Goal: Check status: Check status

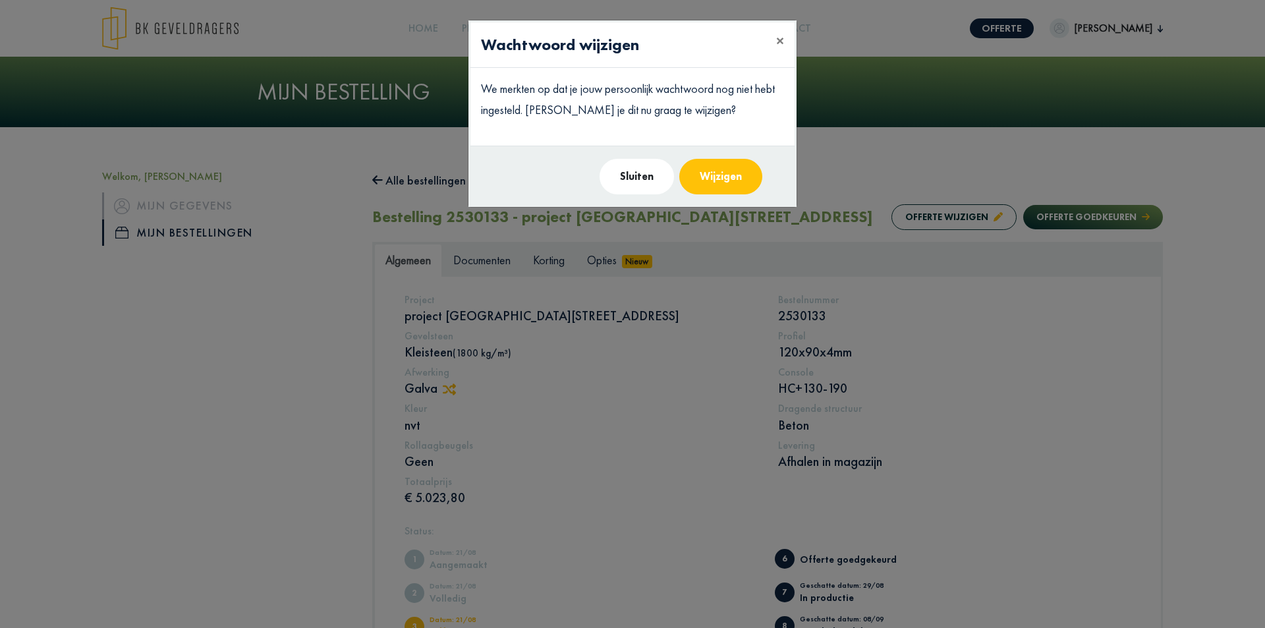
click at [702, 175] on button "Wijzigen" at bounding box center [720, 177] width 83 height 36
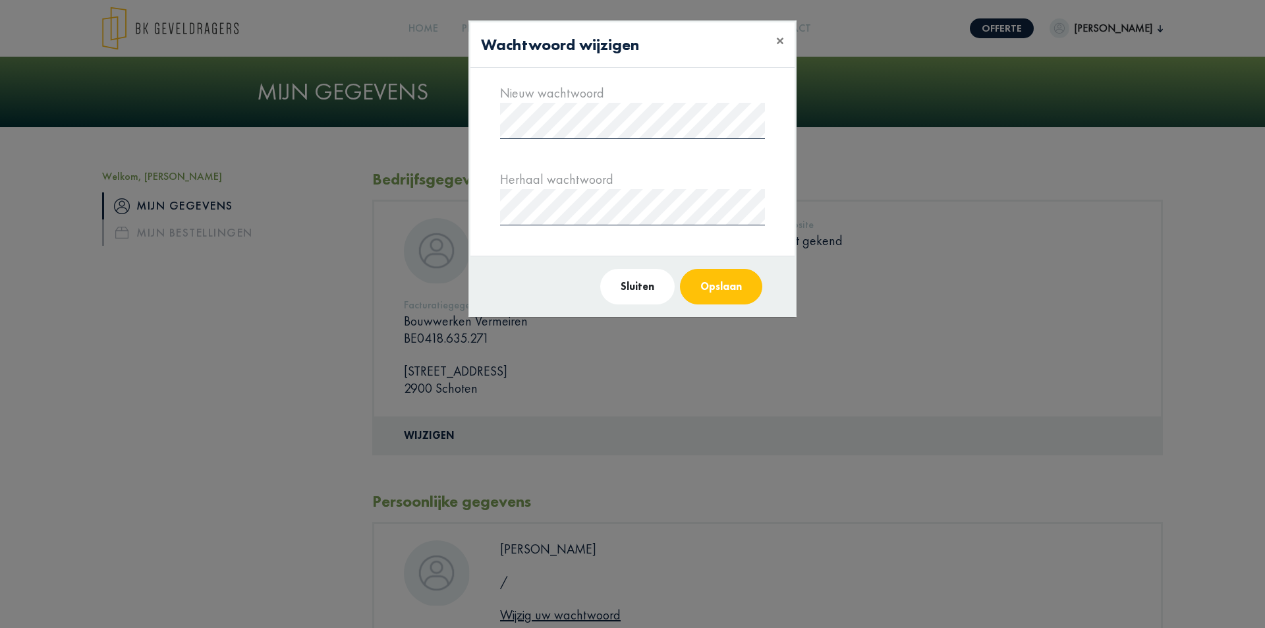
click at [738, 279] on button "Opslaan" at bounding box center [721, 287] width 82 height 36
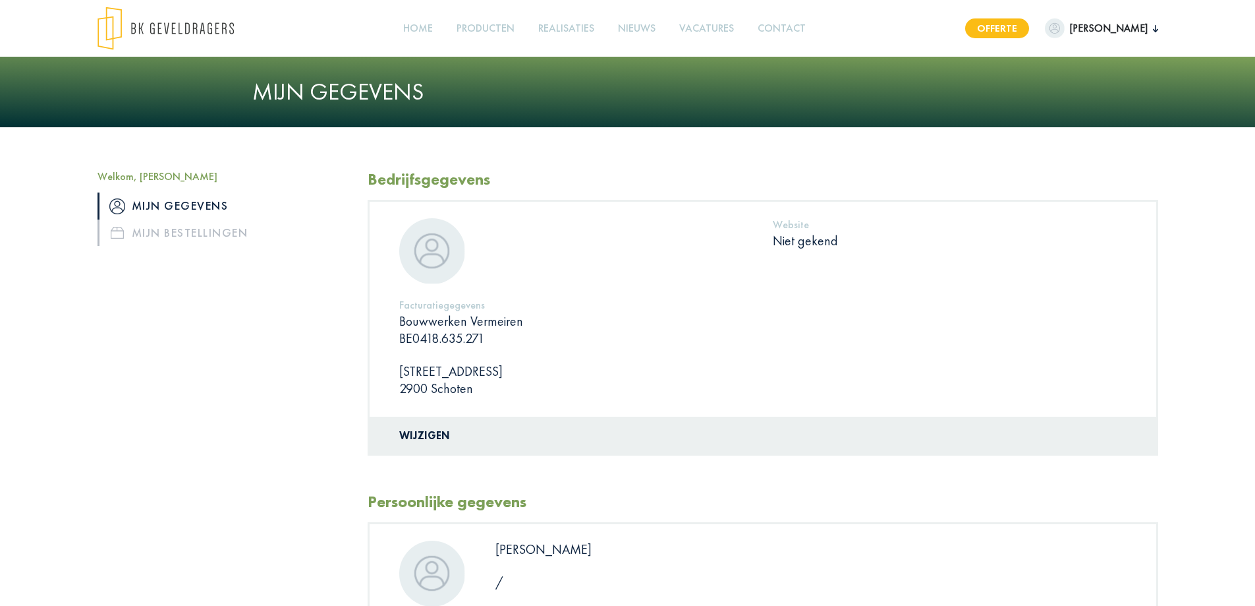
click at [1009, 33] on link "Offerte" at bounding box center [997, 28] width 64 height 20
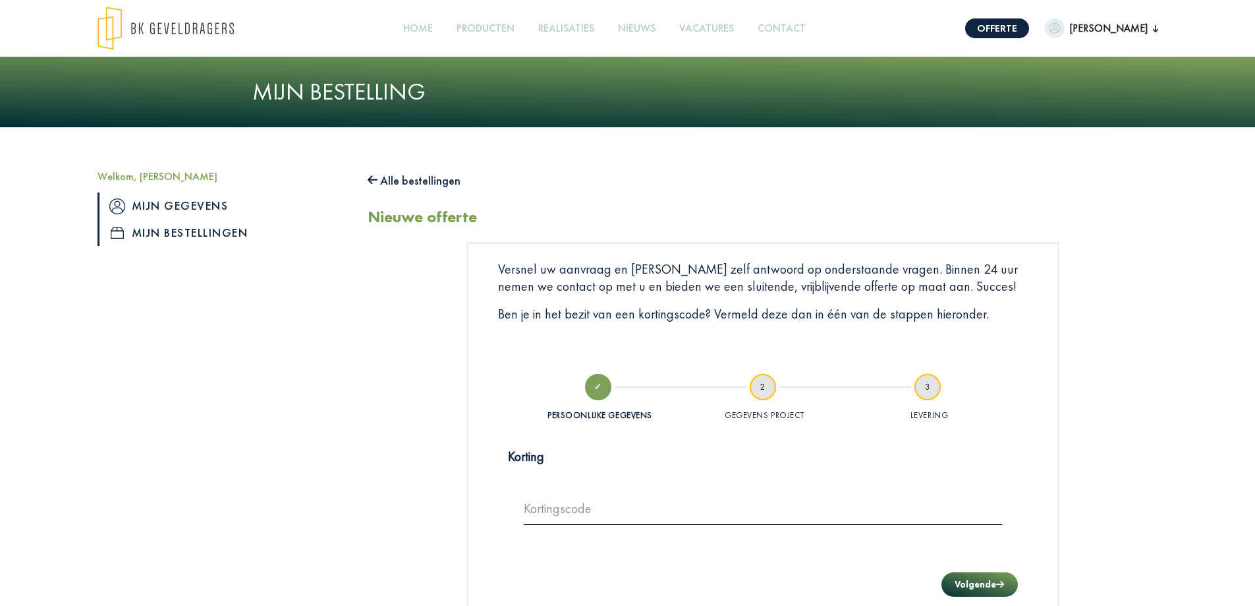
click at [213, 205] on link "Mijn gegevens" at bounding box center [223, 205] width 250 height 26
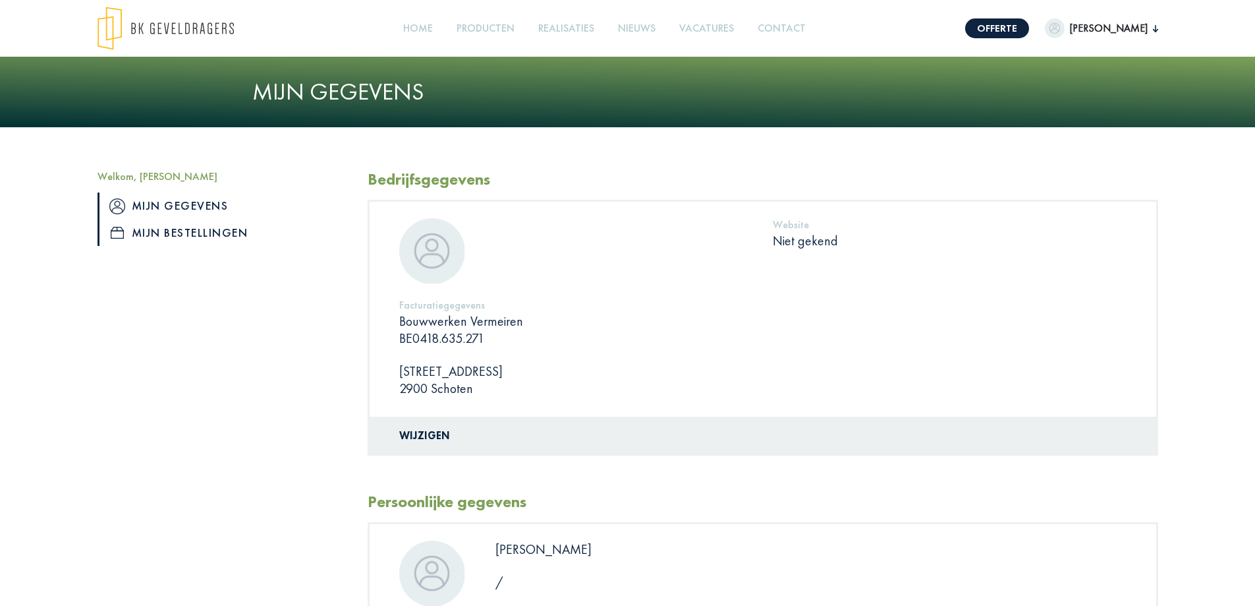
click at [205, 229] on link "Mijn bestellingen" at bounding box center [223, 232] width 250 height 26
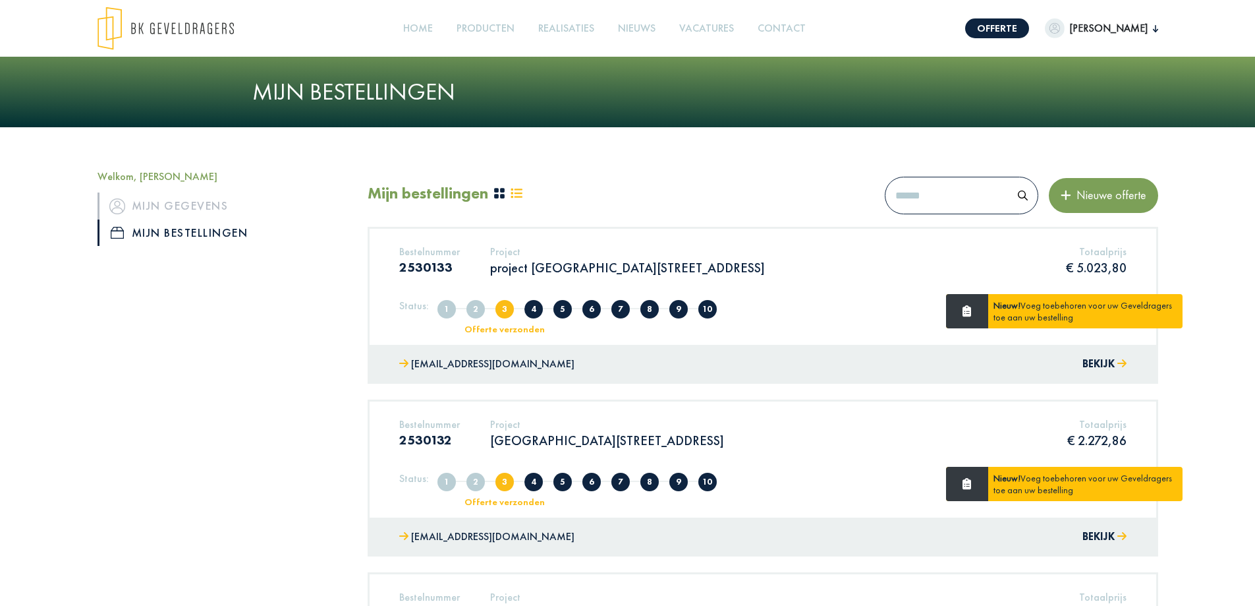
click at [1131, 24] on span "[PERSON_NAME]" at bounding box center [1109, 28] width 88 height 16
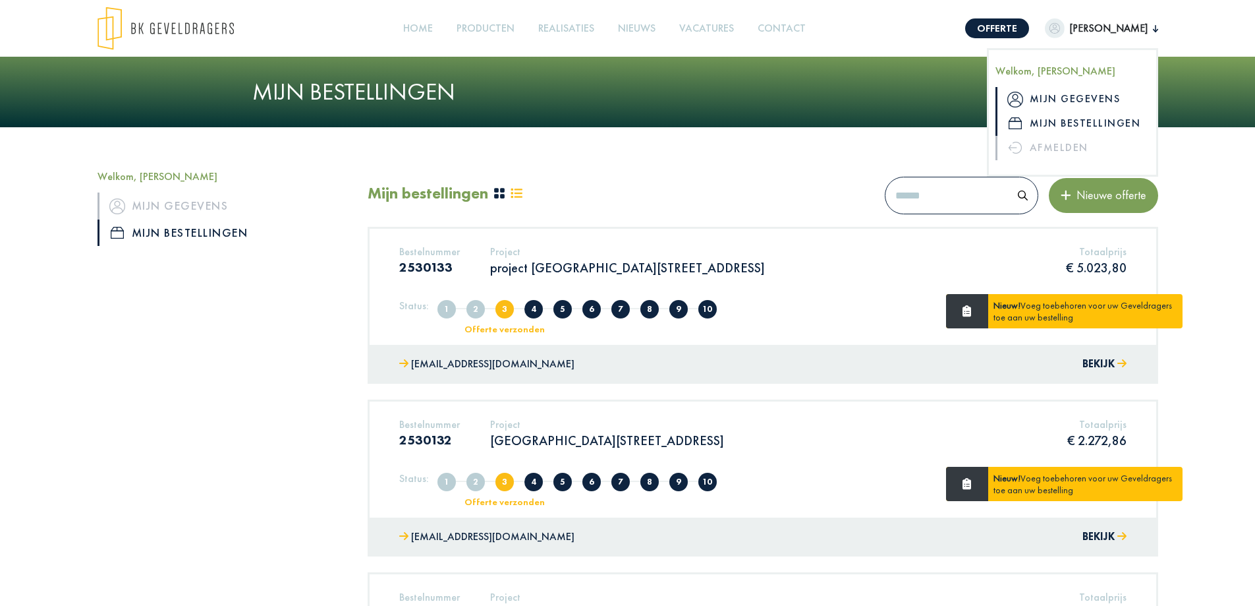
click at [1080, 93] on link "Mijn gegevens" at bounding box center [1073, 99] width 154 height 24
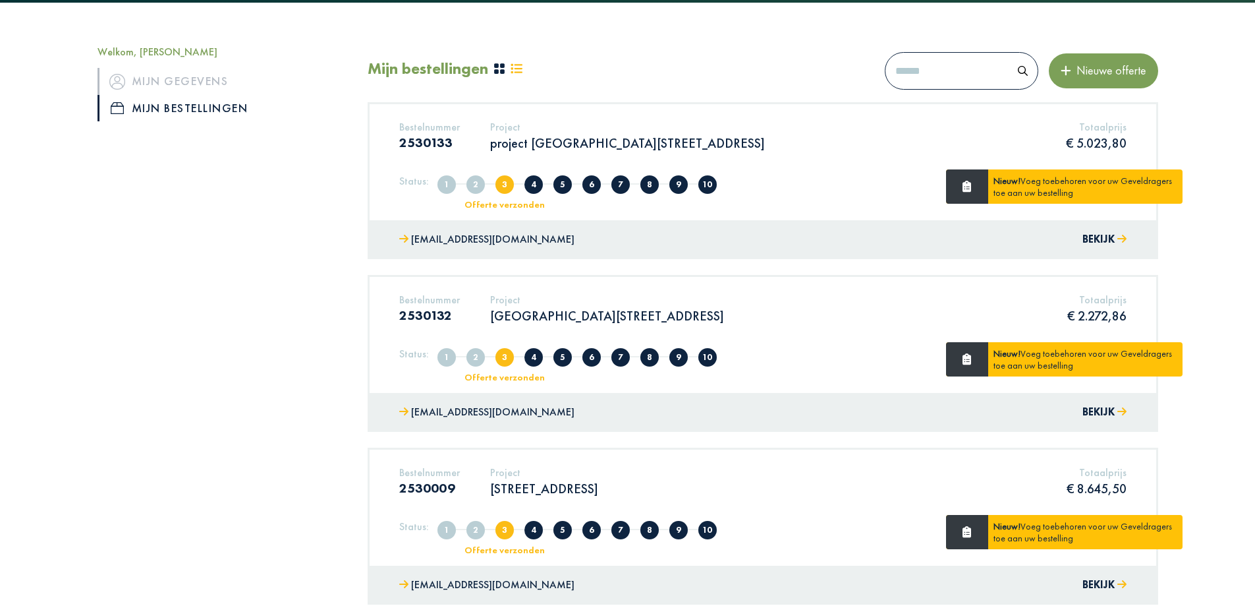
scroll to position [132, 0]
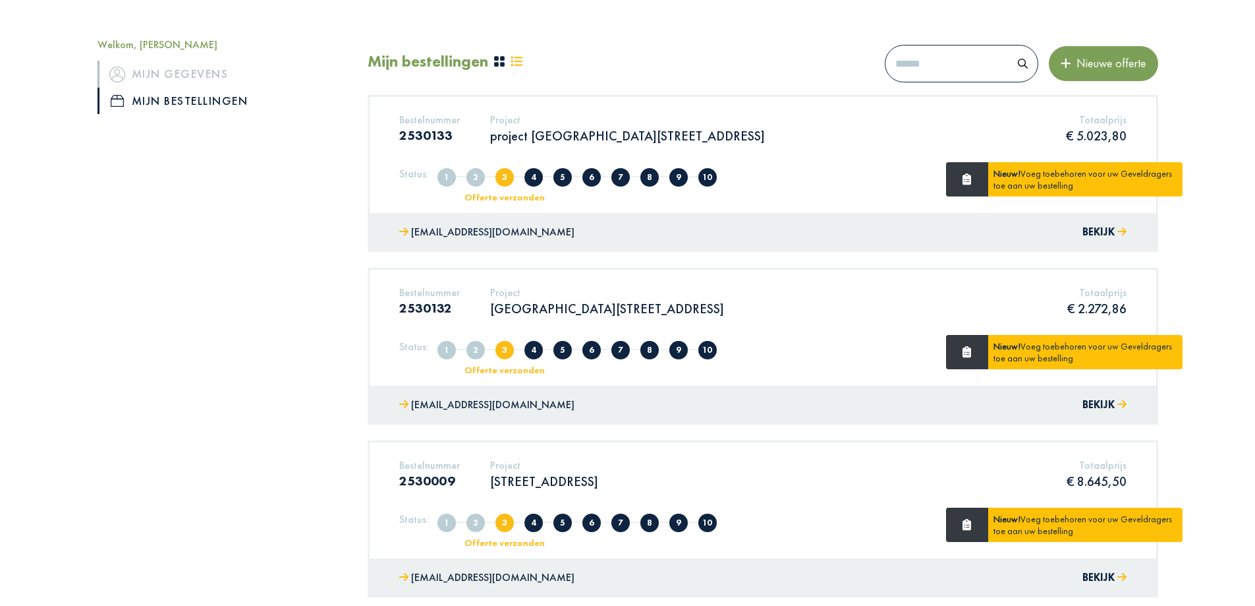
click at [553, 297] on h5 "Project" at bounding box center [607, 292] width 234 height 13
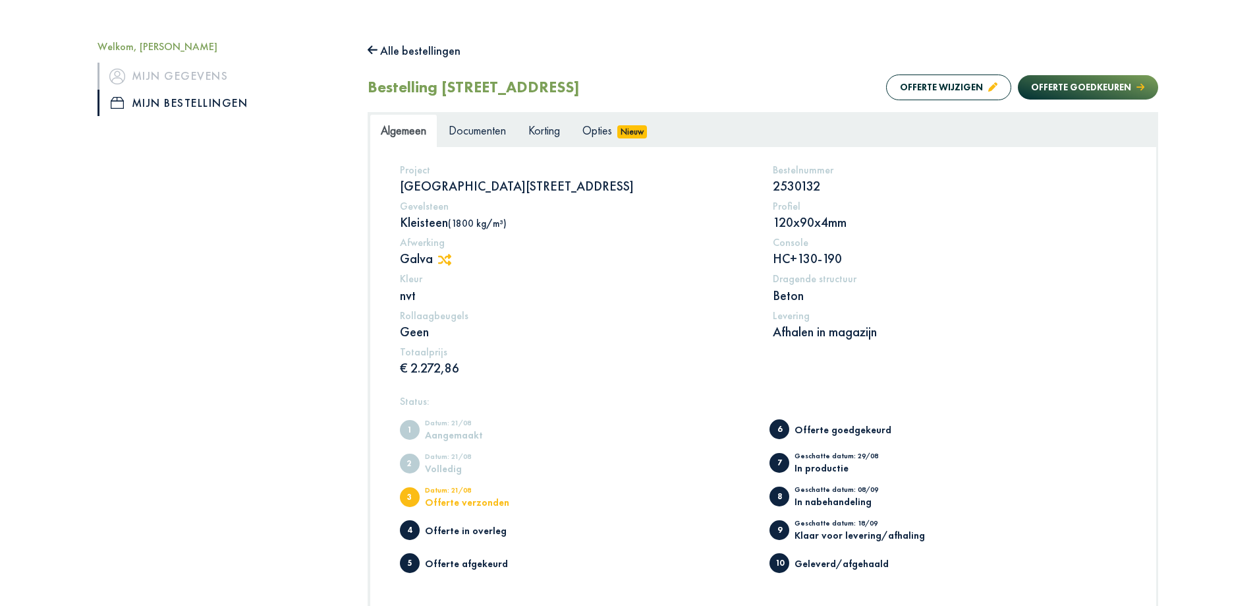
scroll to position [132, 0]
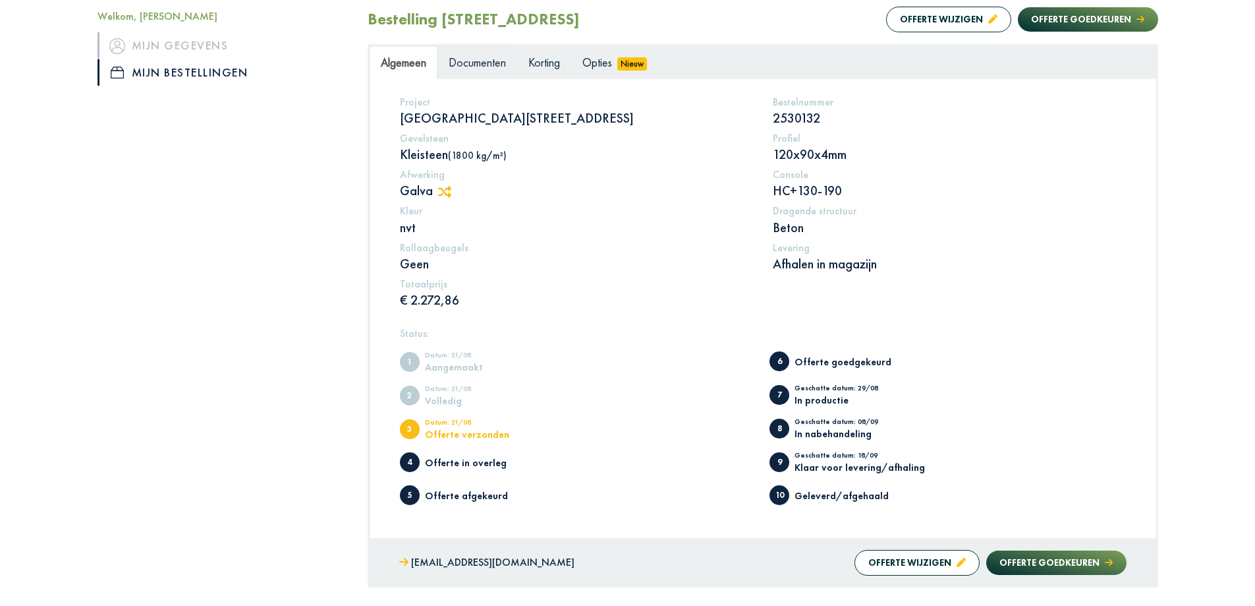
click at [497, 73] on link "Documenten" at bounding box center [478, 62] width 80 height 33
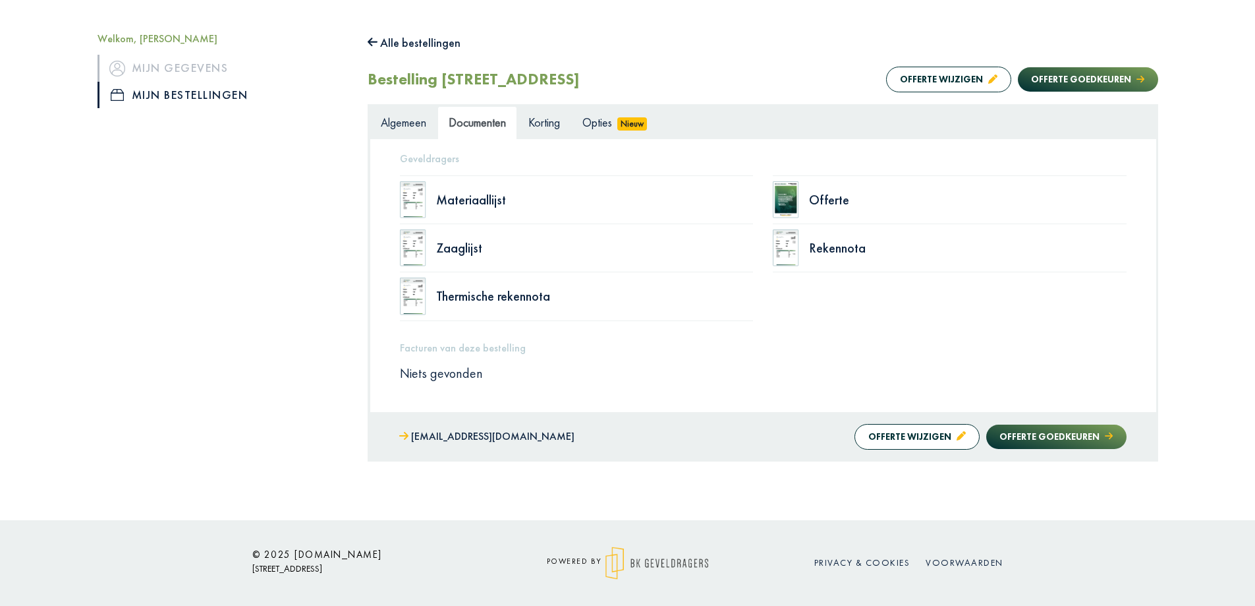
scroll to position [138, 0]
click at [535, 130] on span "Korting" at bounding box center [544, 122] width 32 height 15
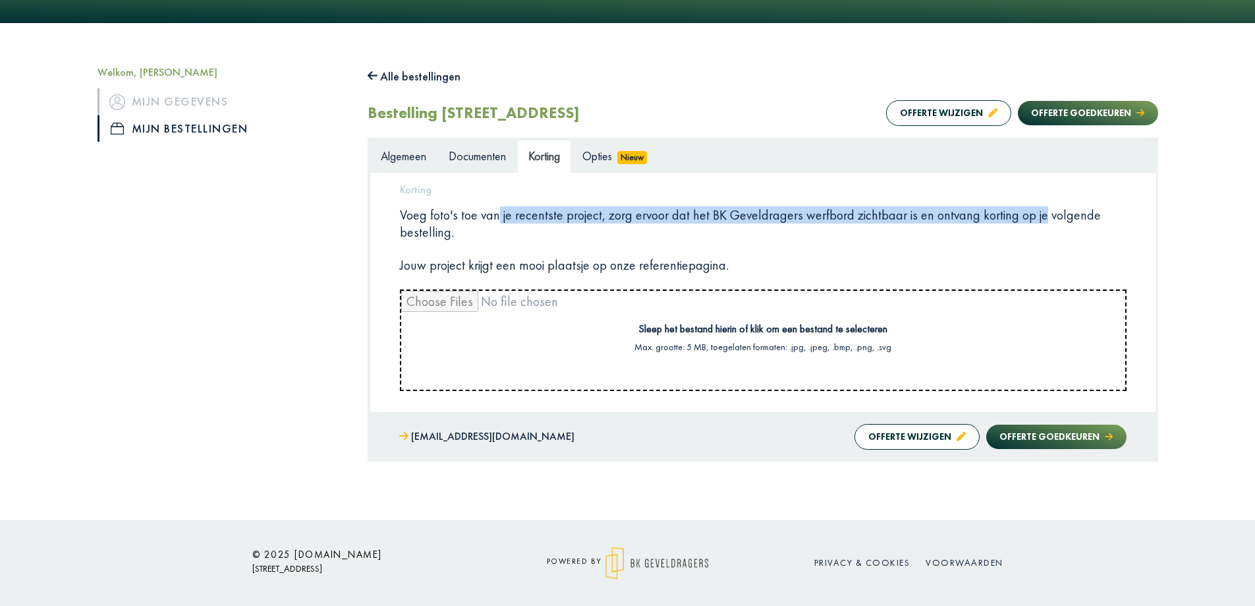
drag, startPoint x: 491, startPoint y: 212, endPoint x: 1025, endPoint y: 205, distance: 534.4
click at [1025, 205] on div "Korting Voeg foto's toe van je recentste project, zorg ervoor dat het BK Geveld…" at bounding box center [763, 284] width 727 height 213
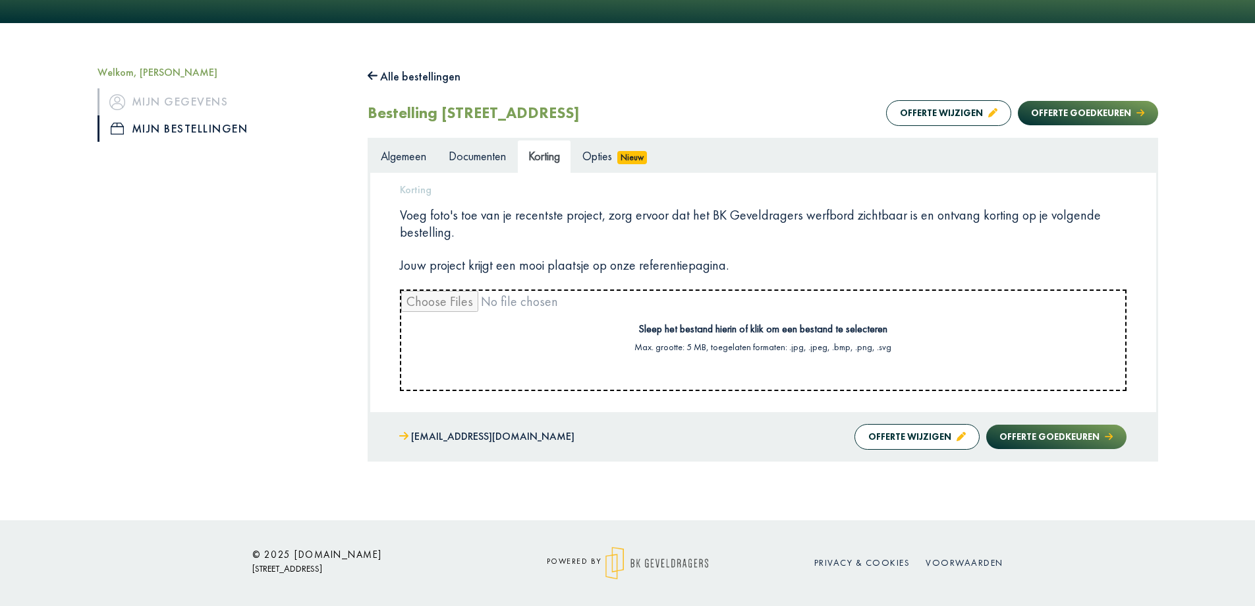
click at [911, 247] on div "Korting Voeg foto's toe van je recentste project, zorg ervoor dat het BK Geveld…" at bounding box center [763, 284] width 727 height 213
drag, startPoint x: 590, startPoint y: 219, endPoint x: 602, endPoint y: 218, distance: 11.3
click at [602, 218] on p "Voeg foto's toe van je recentste project, zorg ervoor dat het BK Geveldragers w…" at bounding box center [763, 223] width 727 height 34
drag, startPoint x: 840, startPoint y: 223, endPoint x: 851, endPoint y: 221, distance: 11.5
click at [851, 221] on p "Voeg foto's toe van je recentste project, zorg ervoor dat het BK Geveldragers w…" at bounding box center [763, 223] width 727 height 34
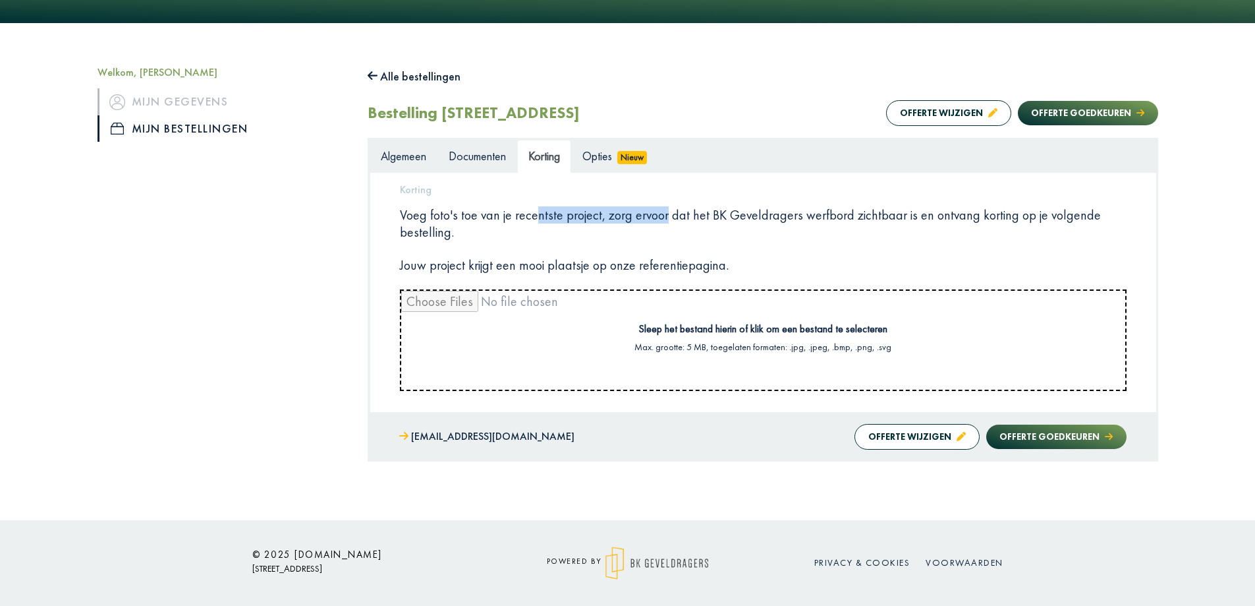
drag, startPoint x: 529, startPoint y: 220, endPoint x: 656, endPoint y: 215, distance: 127.3
click at [656, 215] on p "Voeg foto's toe van je recentste project, zorg ervoor dat het BK Geveldragers w…" at bounding box center [763, 223] width 727 height 34
click at [747, 240] on p "Voeg foto's toe van je recentste project, zorg ervoor dat het BK Geveldragers w…" at bounding box center [763, 223] width 727 height 34
drag, startPoint x: 627, startPoint y: 221, endPoint x: 686, endPoint y: 216, distance: 58.8
click at [685, 216] on p "Voeg foto's toe van je recentste project, zorg ervoor dat het BK Geveldragers w…" at bounding box center [763, 223] width 727 height 34
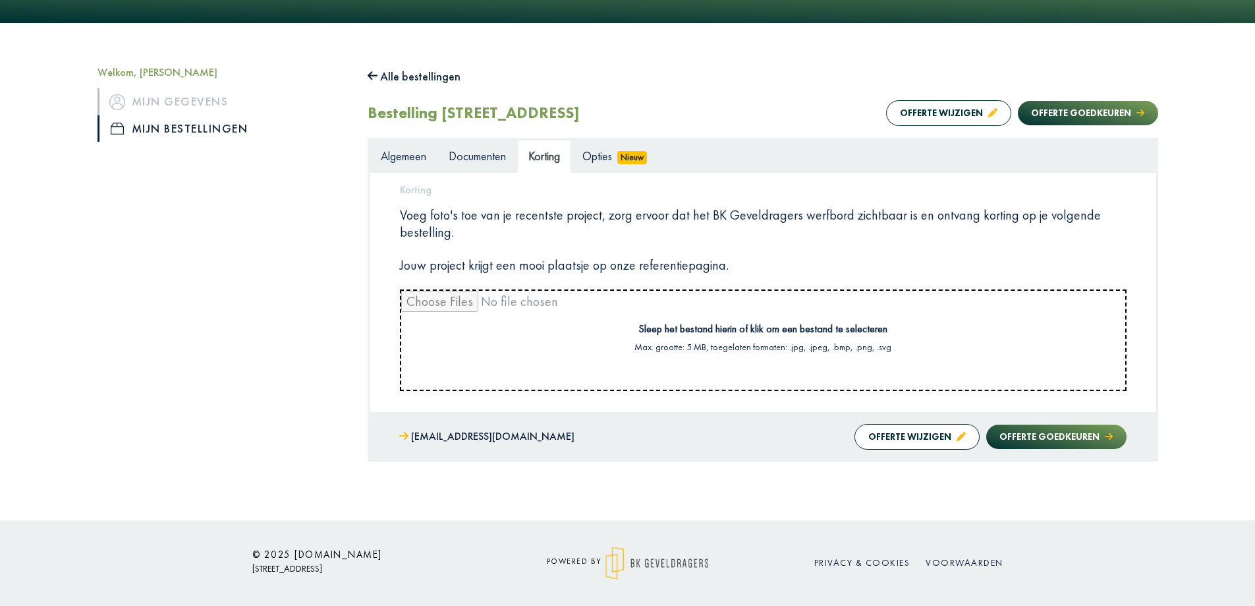
click at [781, 227] on p "Voeg foto's toe van je recentste project, zorg ervoor dat het BK Geveldragers w…" at bounding box center [763, 223] width 727 height 34
drag, startPoint x: 741, startPoint y: 211, endPoint x: 758, endPoint y: 211, distance: 17.1
click at [758, 211] on p "Voeg foto's toe van je recentste project, zorg ervoor dat het BK Geveldragers w…" at bounding box center [763, 223] width 727 height 34
click at [766, 228] on p "Voeg foto's toe van je recentste project, zorg ervoor dat het BK Geveldragers w…" at bounding box center [763, 223] width 727 height 34
drag, startPoint x: 834, startPoint y: 214, endPoint x: 855, endPoint y: 233, distance: 28.5
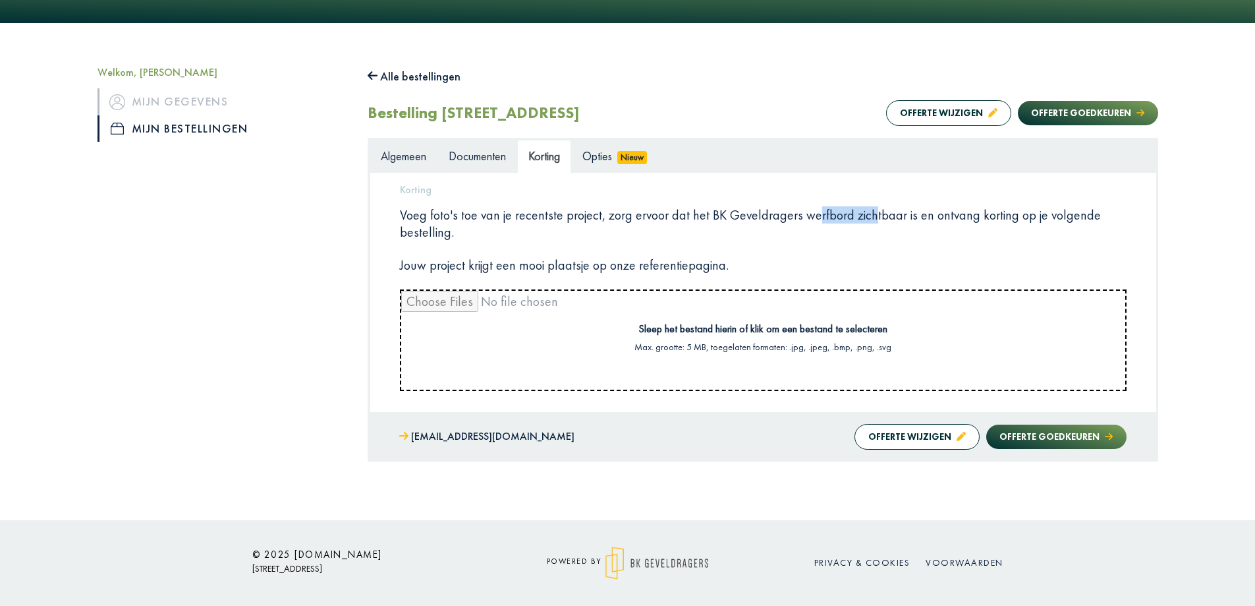
click at [858, 216] on p "Voeg foto's toe van je recentste project, zorg ervoor dat het BK Geveldragers w…" at bounding box center [763, 223] width 727 height 34
click at [852, 236] on p "Voeg foto's toe van je recentste project, zorg ervoor dat het BK Geveldragers w…" at bounding box center [763, 223] width 727 height 34
drag, startPoint x: 831, startPoint y: 218, endPoint x: 924, endPoint y: 213, distance: 93.7
click at [924, 213] on p "Voeg foto's toe van je recentste project, zorg ervoor dat het BK Geveldragers w…" at bounding box center [763, 223] width 727 height 34
click at [879, 246] on div "Korting Voeg foto's toe van je recentste project, zorg ervoor dat het BK Geveld…" at bounding box center [763, 284] width 727 height 213
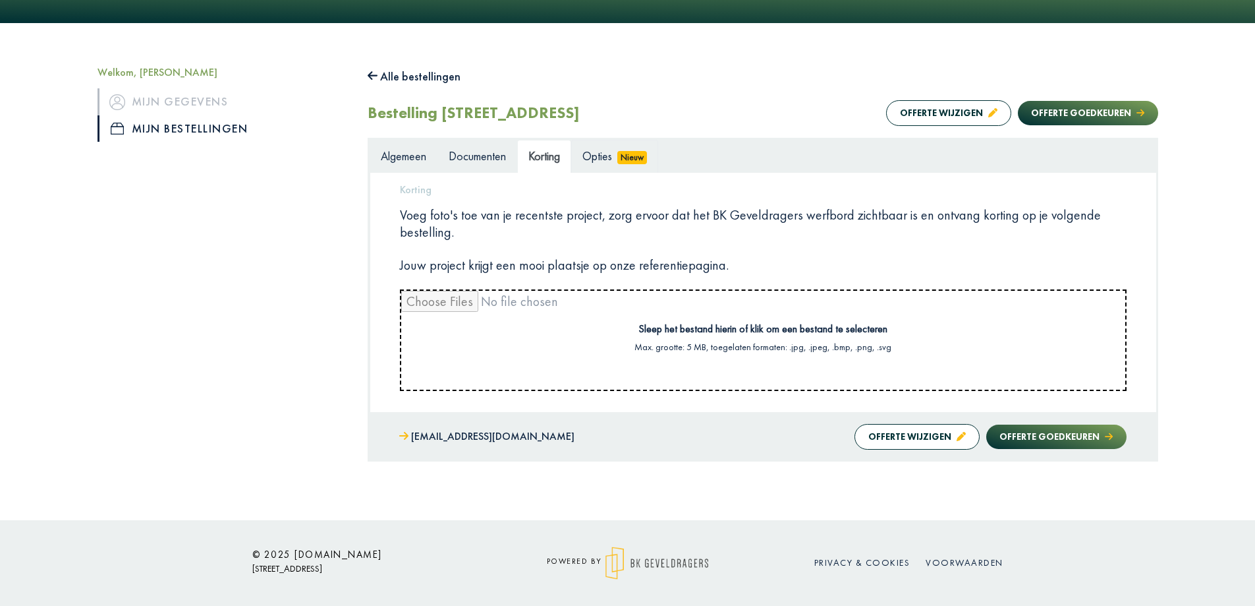
click at [607, 158] on span "Opties" at bounding box center [597, 155] width 30 height 15
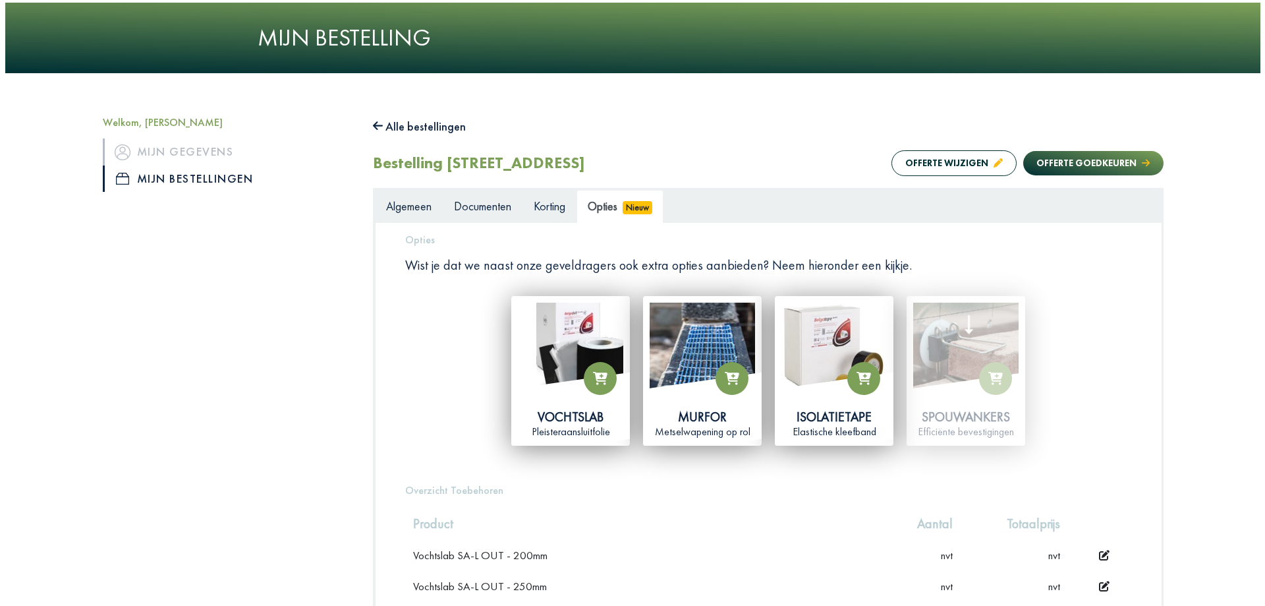
scroll to position [0, 0]
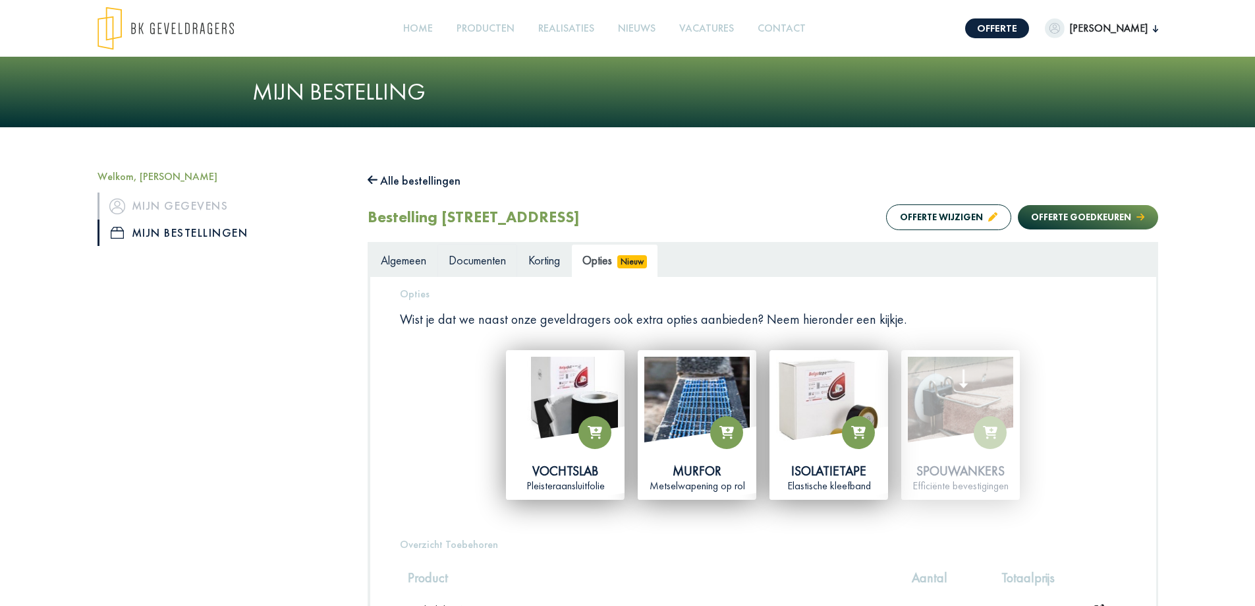
click at [499, 250] on link "Documenten" at bounding box center [478, 260] width 80 height 33
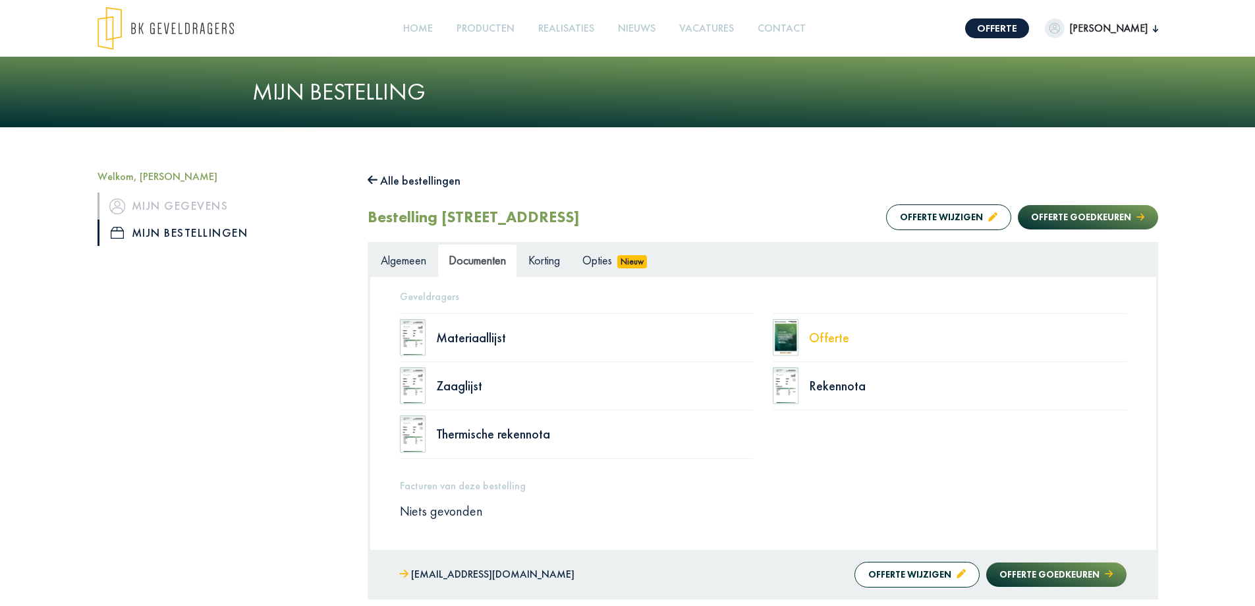
click at [824, 334] on div "Offerte" at bounding box center [968, 337] width 318 height 13
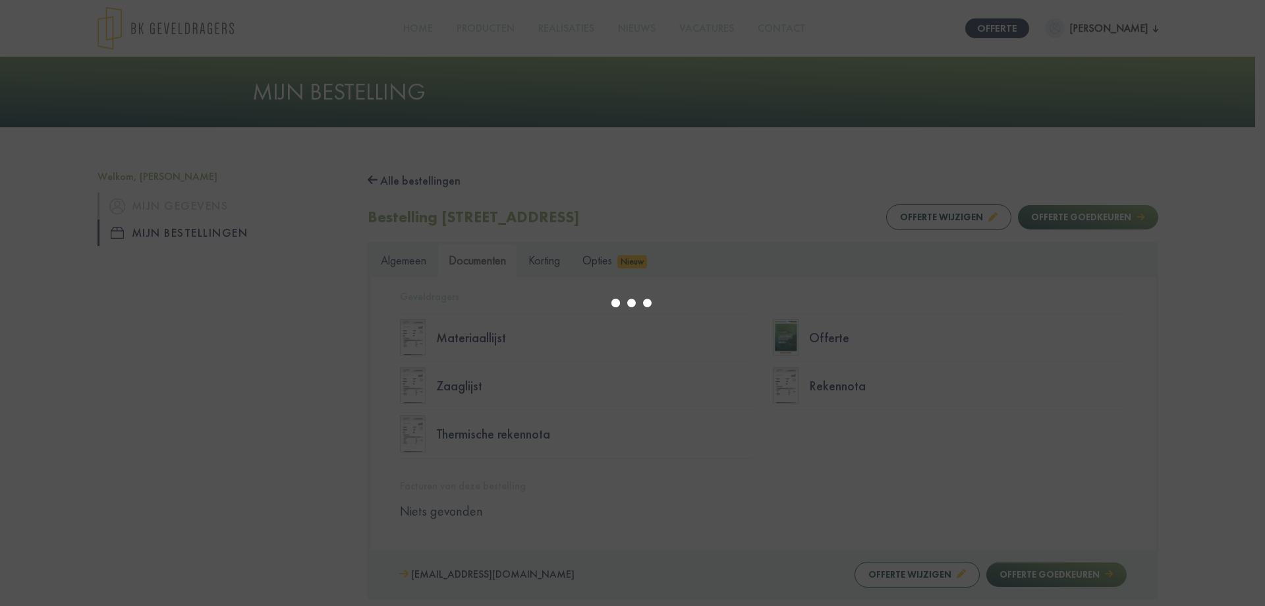
select select "******"
type input "*"
select select "****"
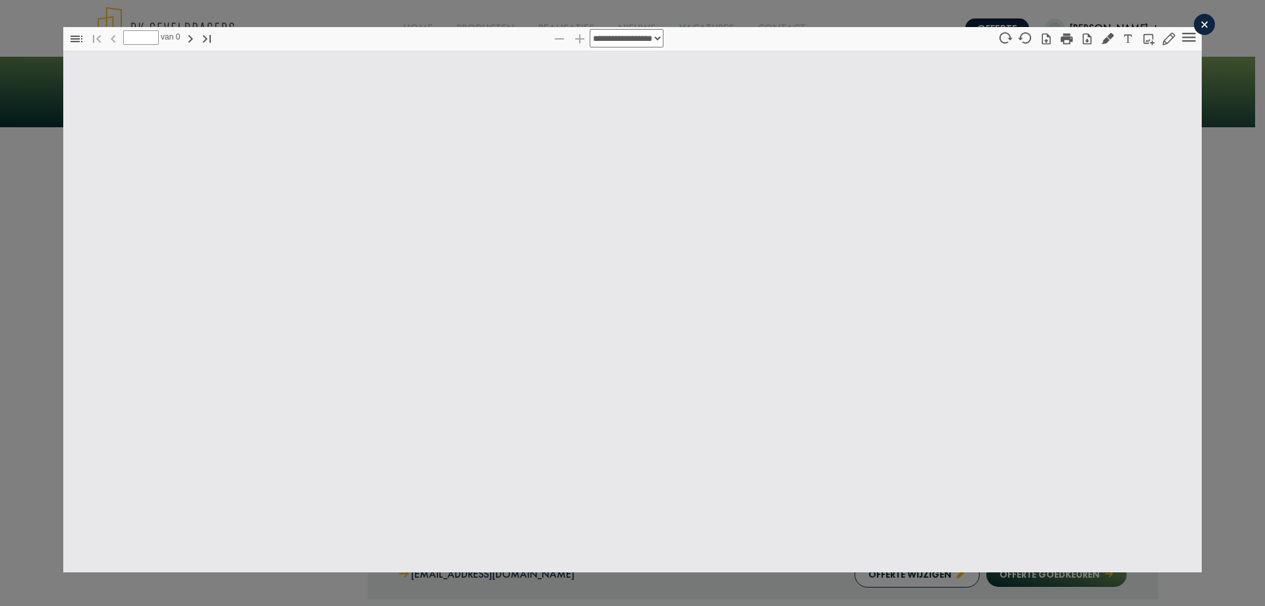
type input "*"
select select "****"
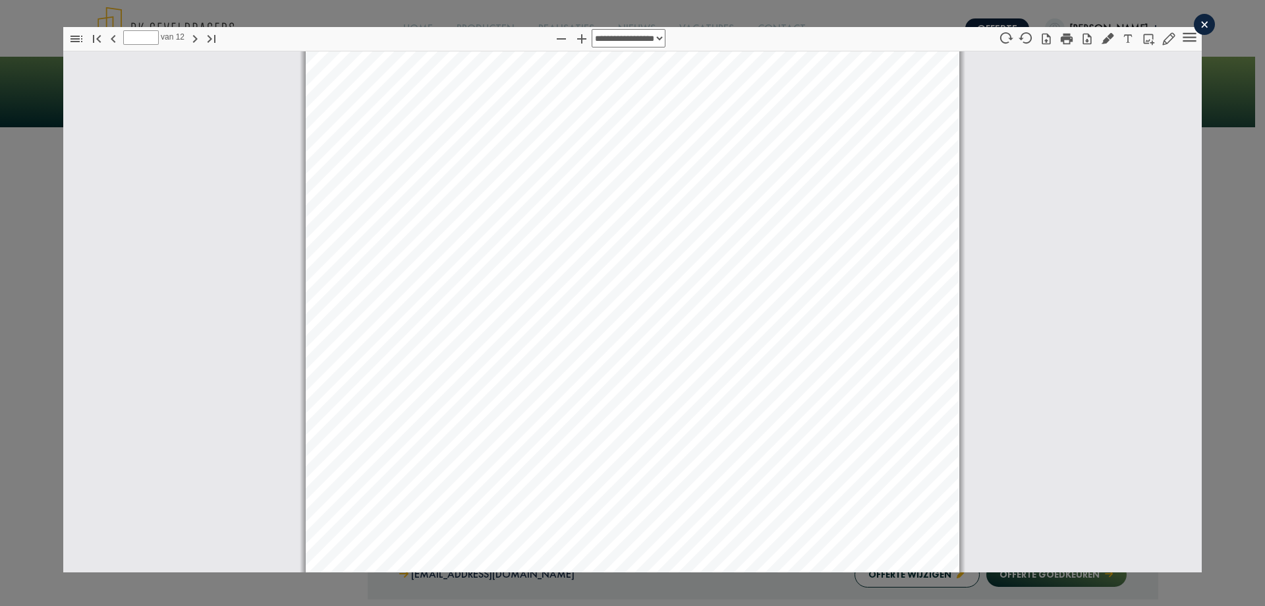
scroll to position [8178, 0]
type input "**"
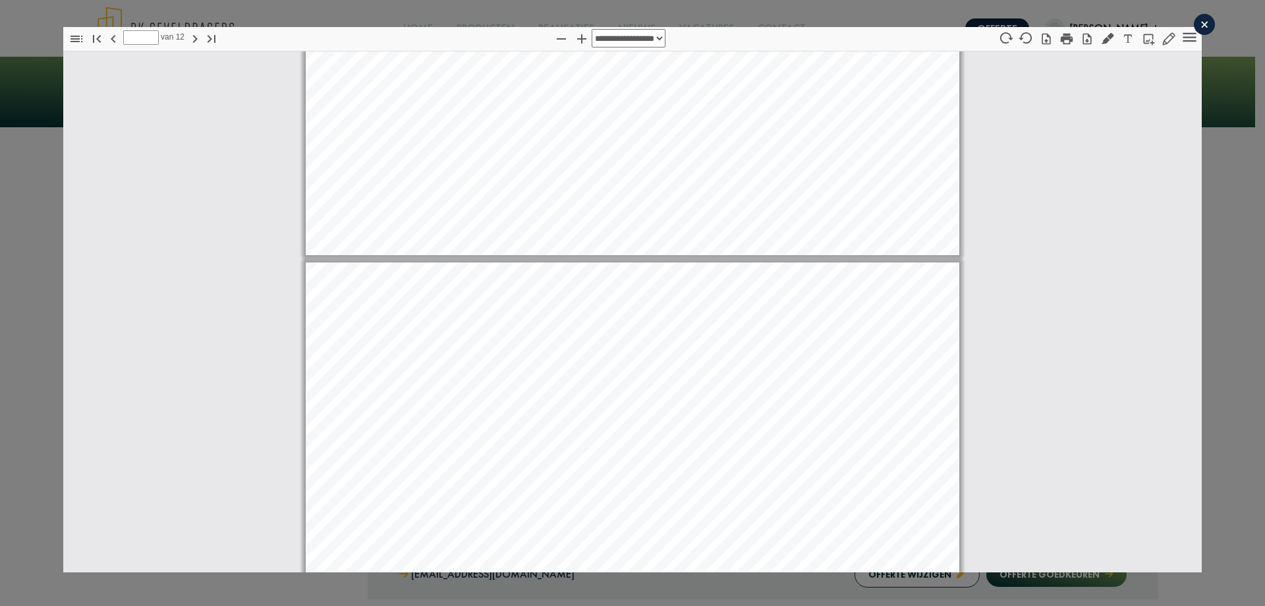
click at [1197, 25] on div "×" at bounding box center [1204, 24] width 21 height 21
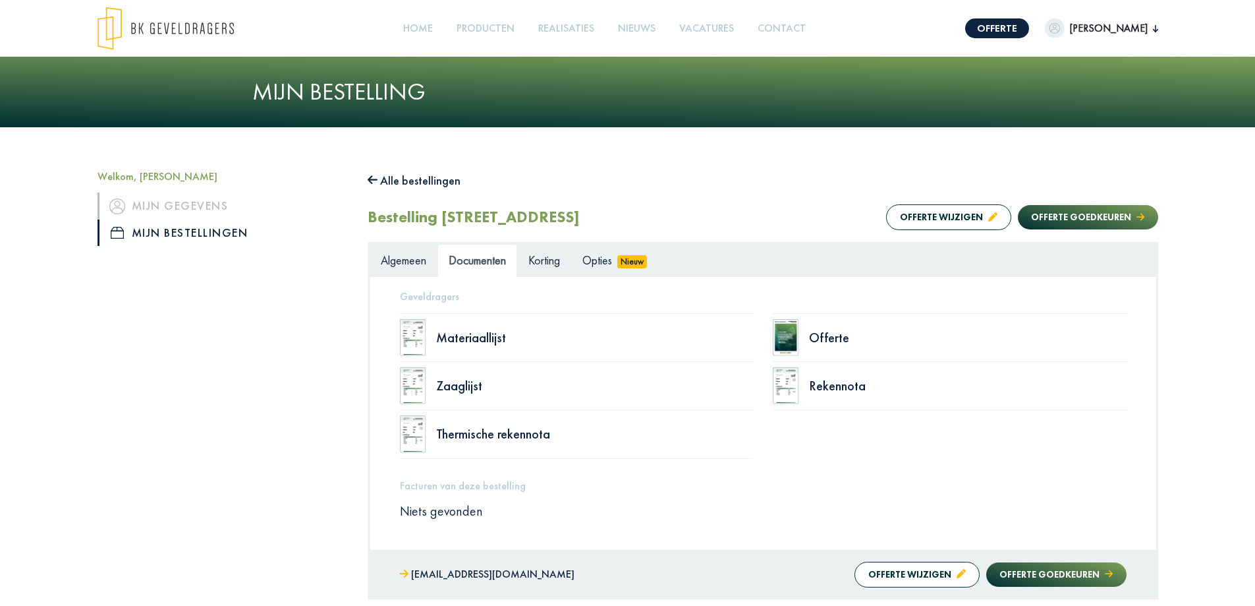
click at [393, 184] on button "Alle bestellingen" at bounding box center [415, 180] width 94 height 21
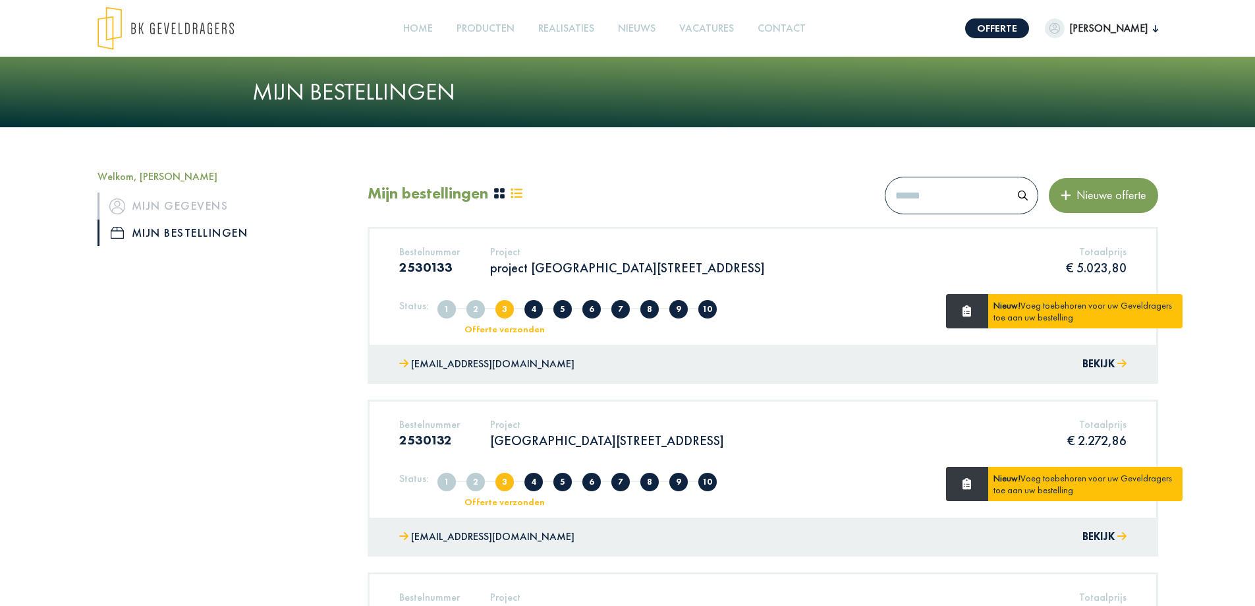
click at [528, 260] on p "project [GEOGRAPHIC_DATA][STREET_ADDRESS]" at bounding box center [627, 267] width 275 height 17
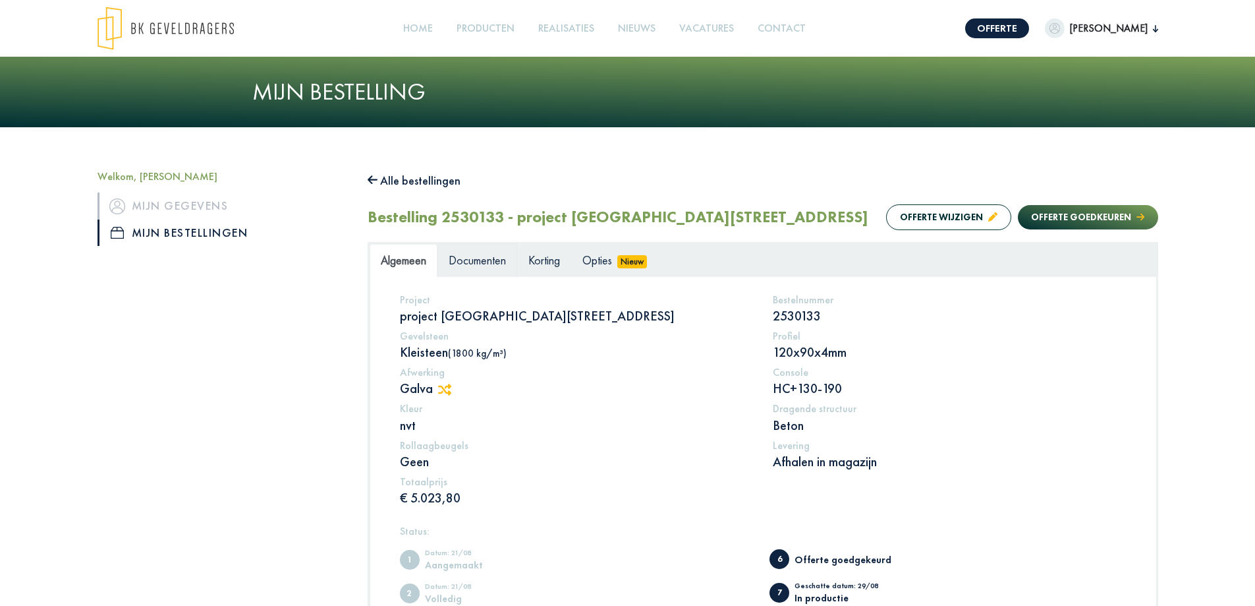
click at [484, 262] on span "Documenten" at bounding box center [477, 259] width 57 height 15
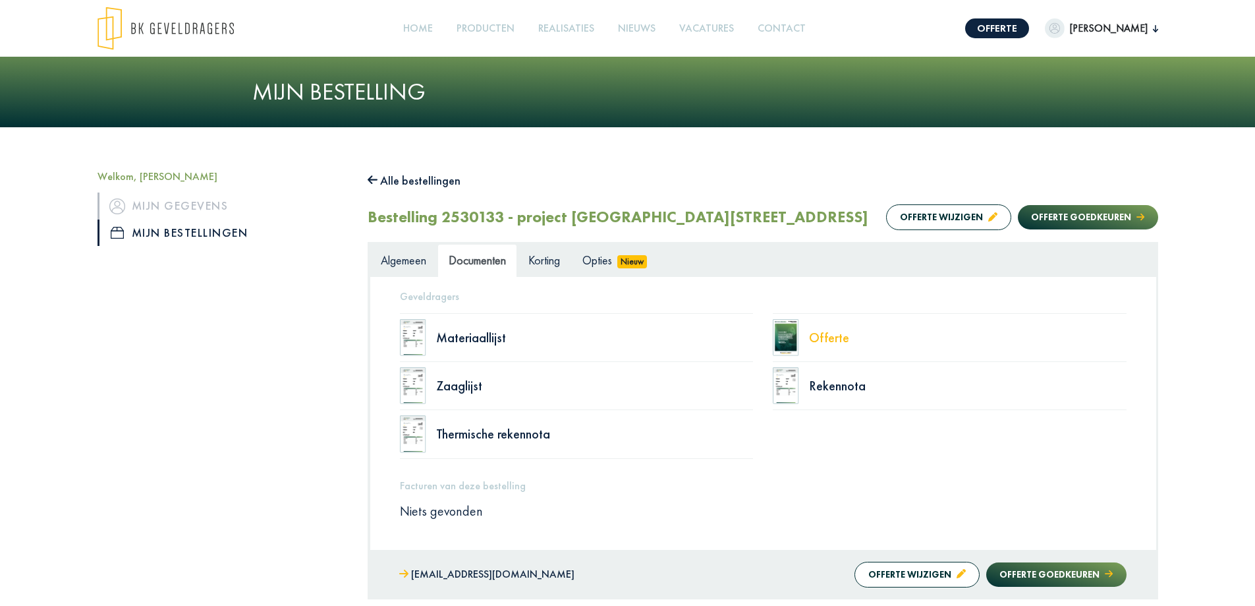
click at [824, 334] on div "Offerte" at bounding box center [968, 337] width 318 height 13
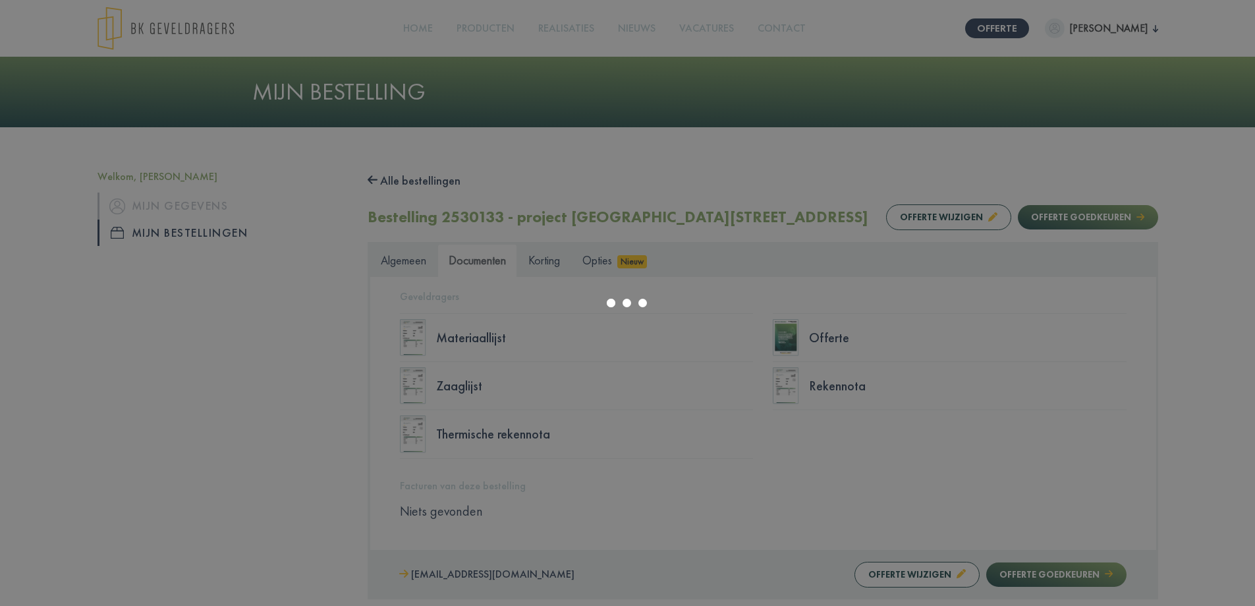
select select "******"
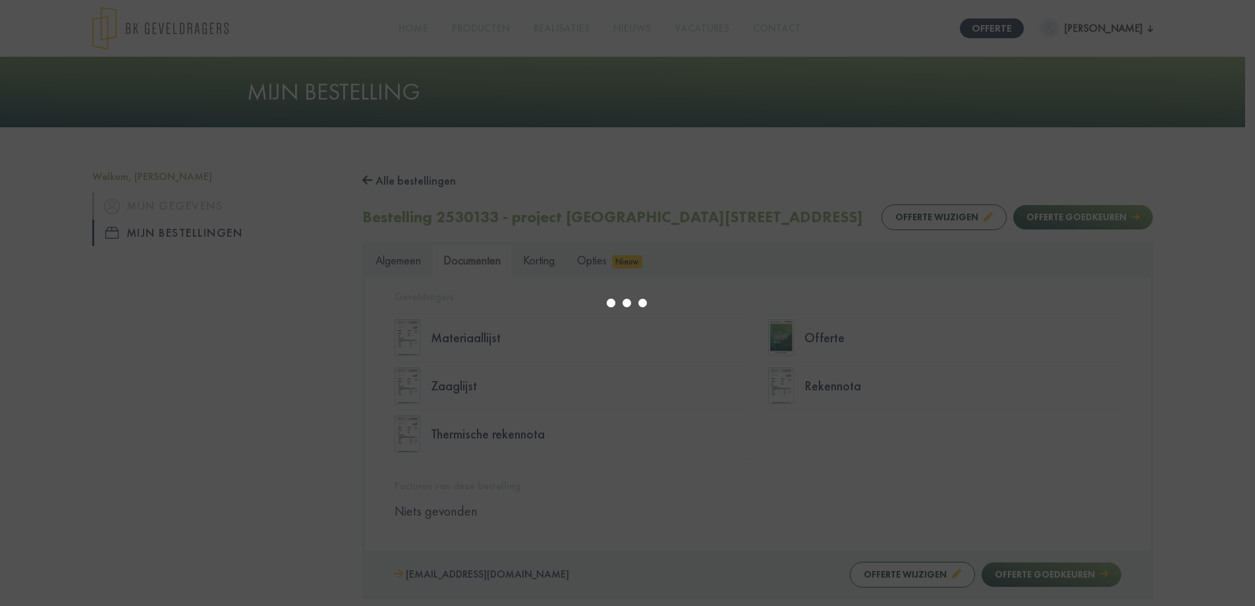
type input "*"
select select "****"
type input "*"
select select "****"
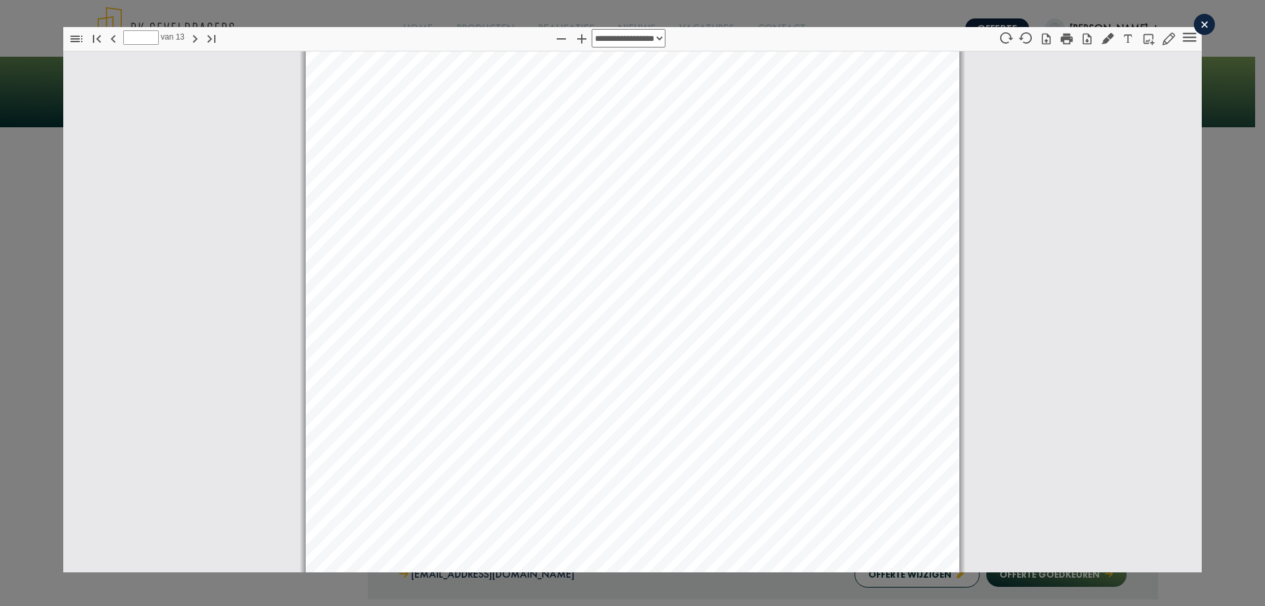
scroll to position [2906, 0]
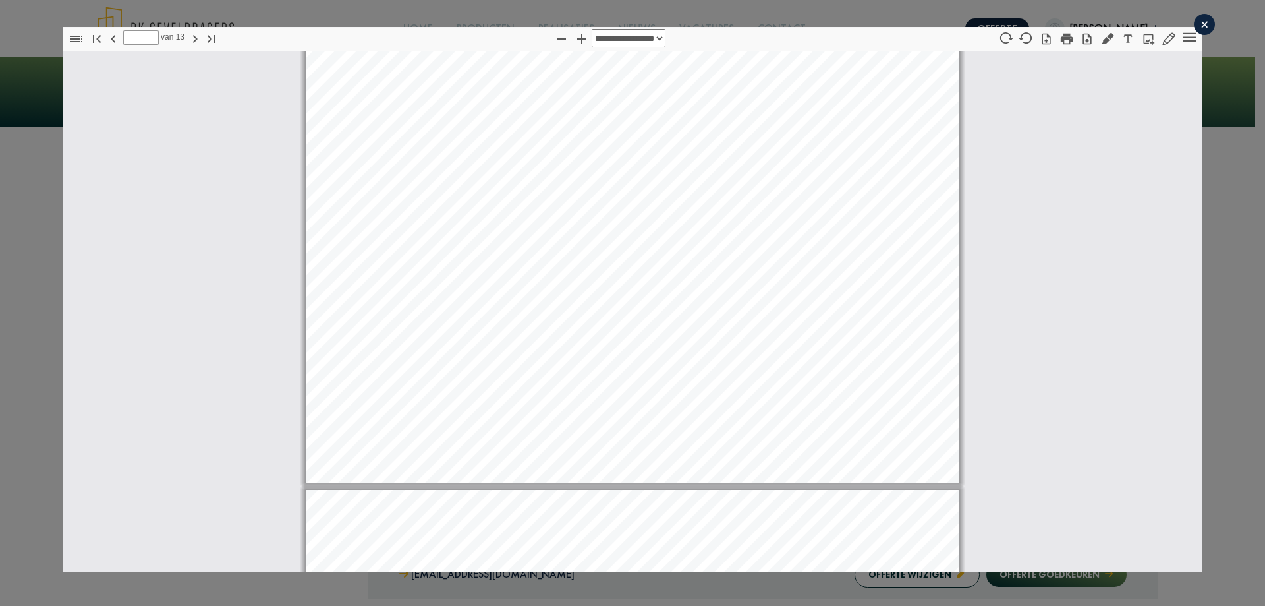
type input "*"
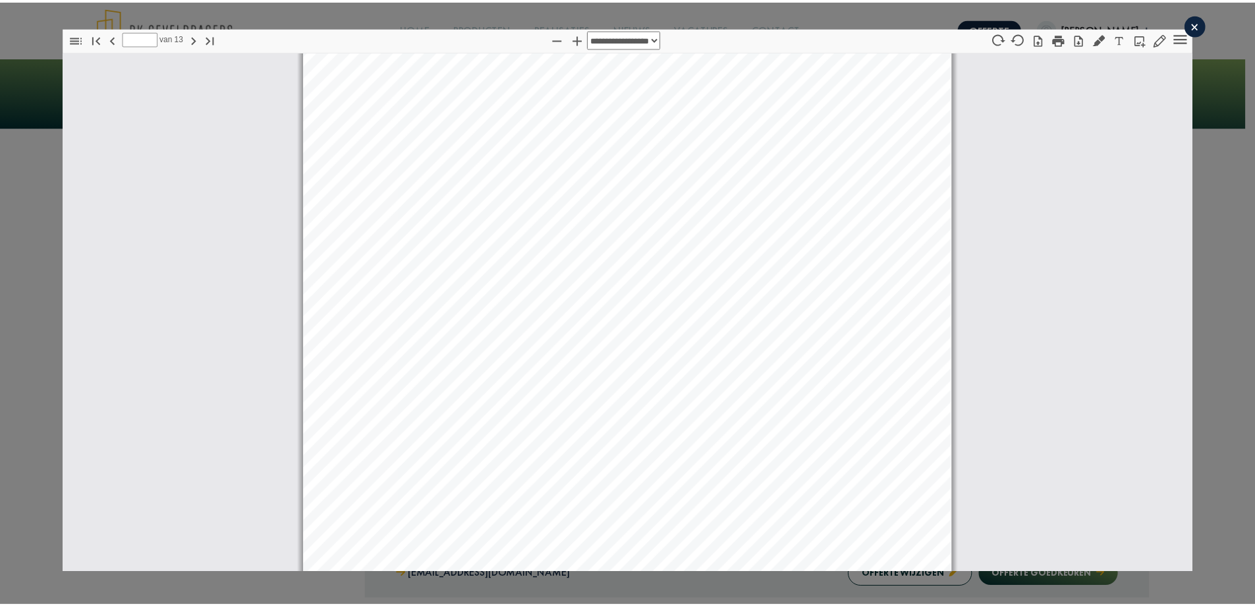
scroll to position [3894, 0]
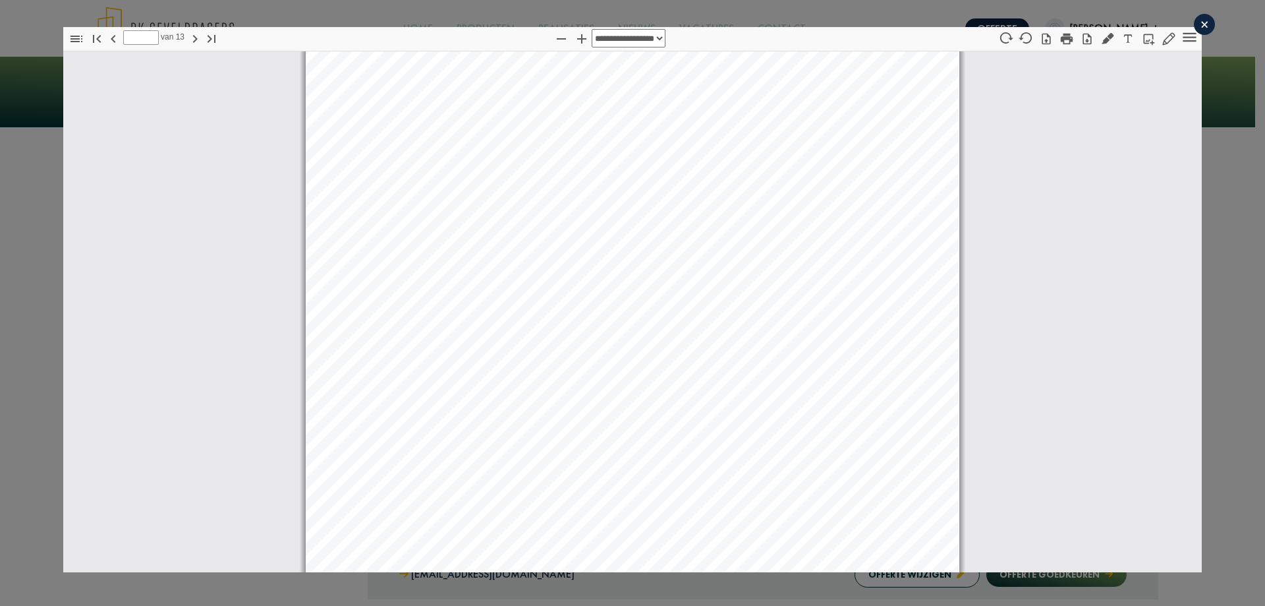
click at [1196, 32] on div "×" at bounding box center [1204, 24] width 21 height 21
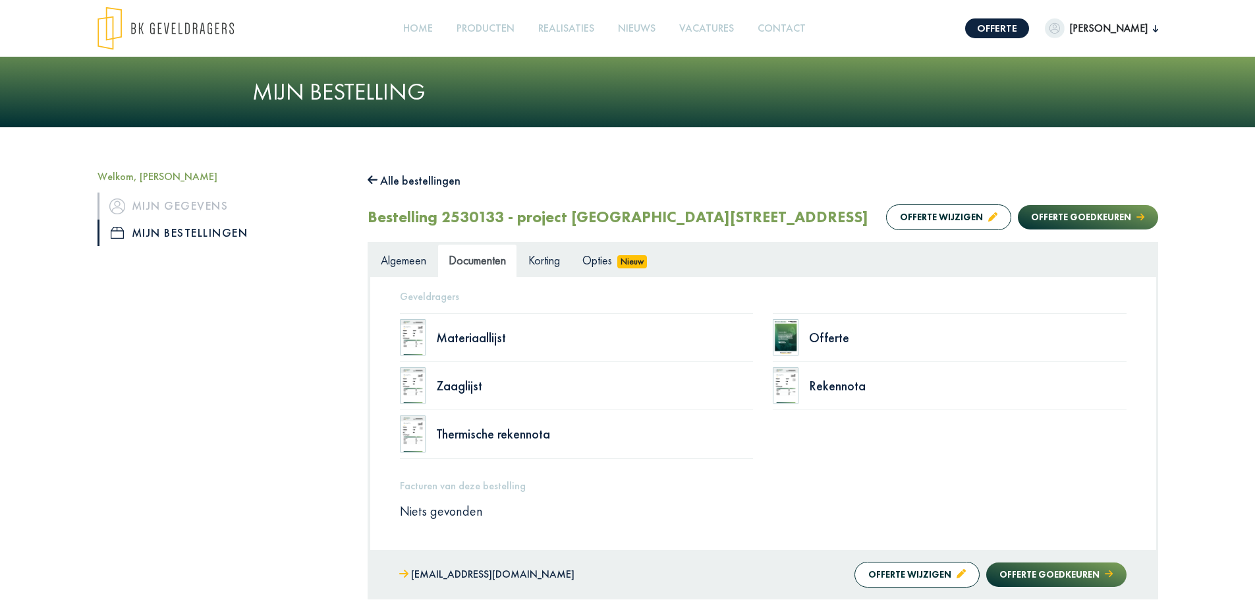
click at [420, 167] on div "Welkom, [PERSON_NAME] Mijn gegevens Mijn bestellingen Alle bestellingen Bestell…" at bounding box center [627, 392] width 1255 height 530
click at [423, 183] on button "Alle bestellingen" at bounding box center [415, 180] width 94 height 21
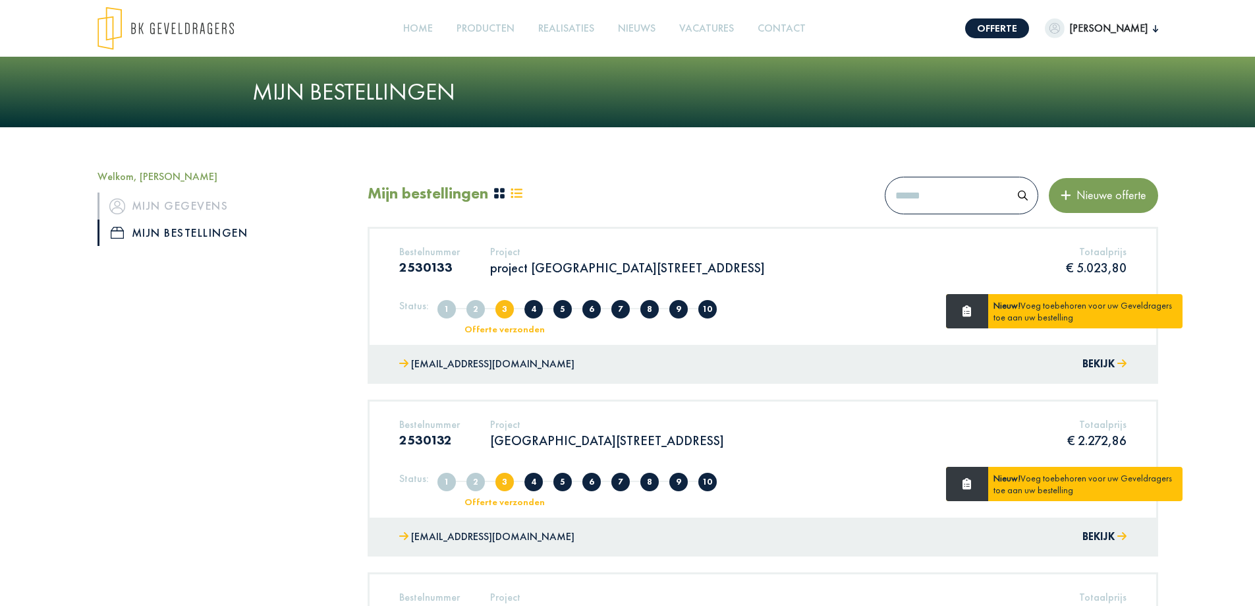
click at [606, 438] on p "[GEOGRAPHIC_DATA][STREET_ADDRESS]" at bounding box center [607, 440] width 234 height 17
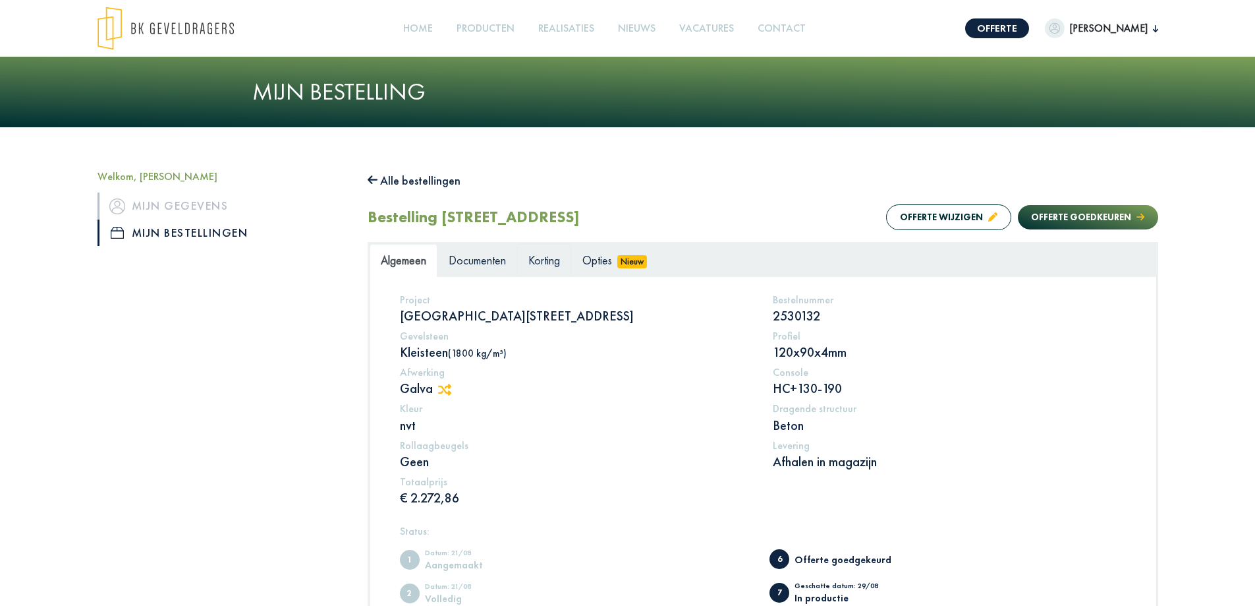
click at [552, 268] on link "Korting" at bounding box center [544, 260] width 54 height 33
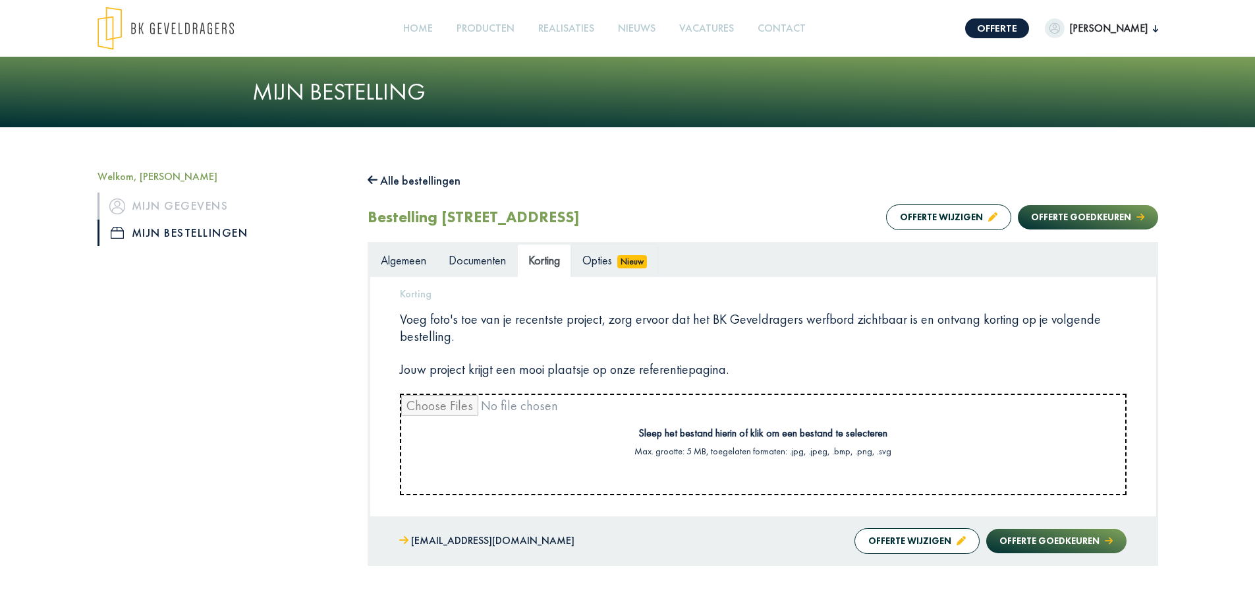
click at [607, 258] on span "Opties" at bounding box center [597, 259] width 30 height 15
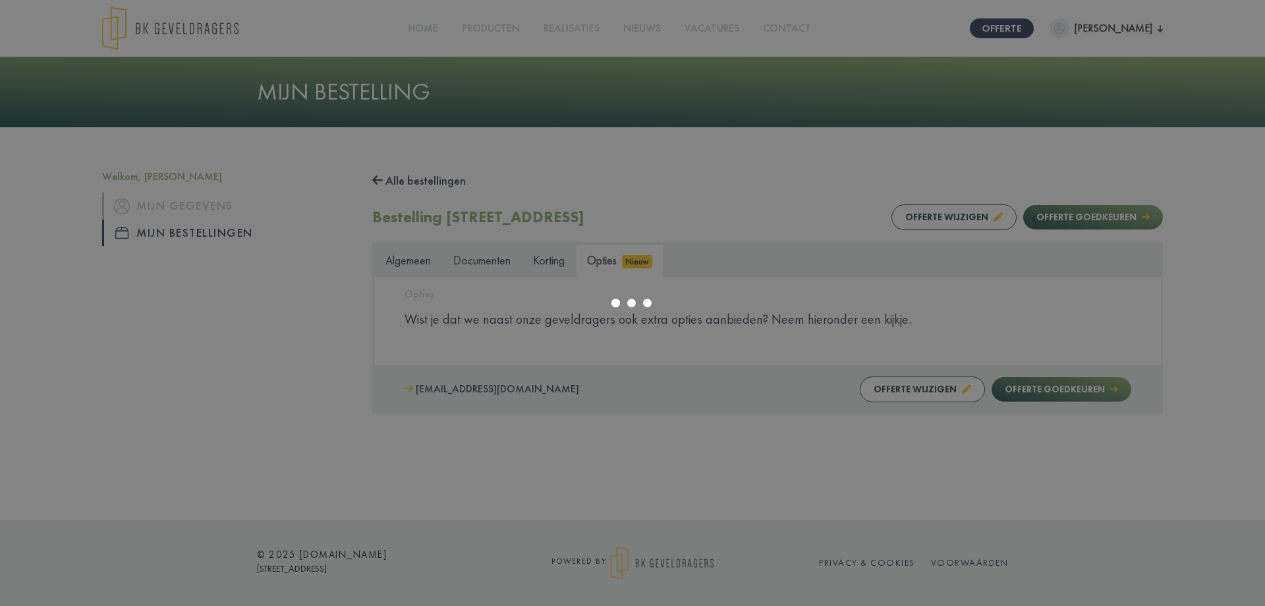
click at [492, 265] on div at bounding box center [632, 303] width 1265 height 606
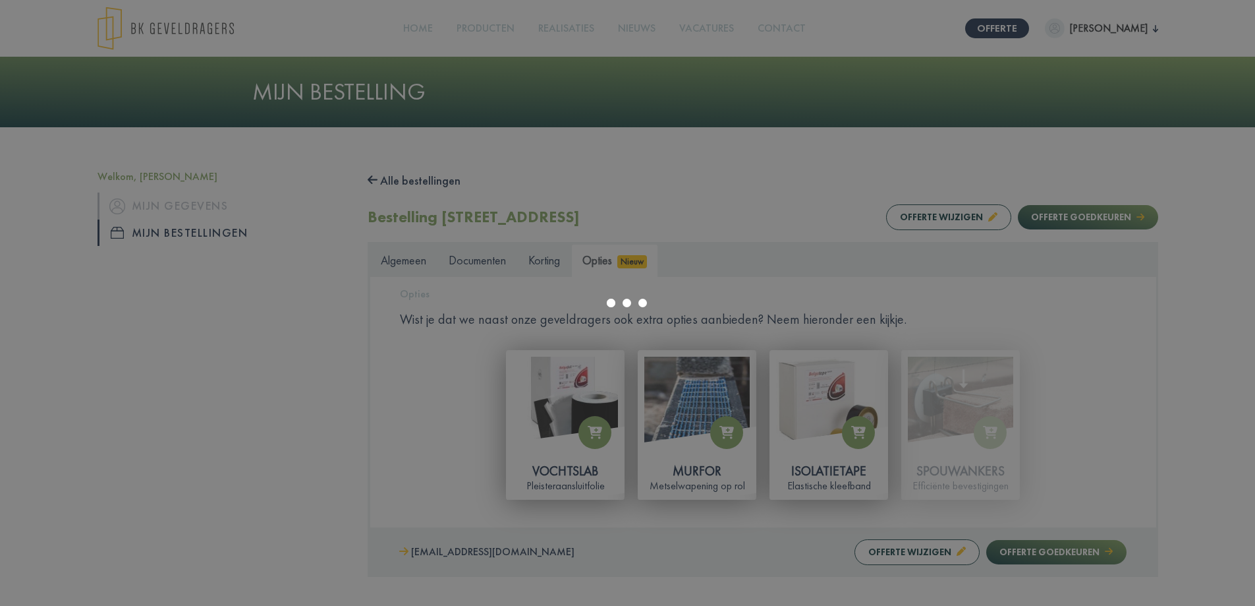
click at [490, 265] on div at bounding box center [627, 303] width 1255 height 606
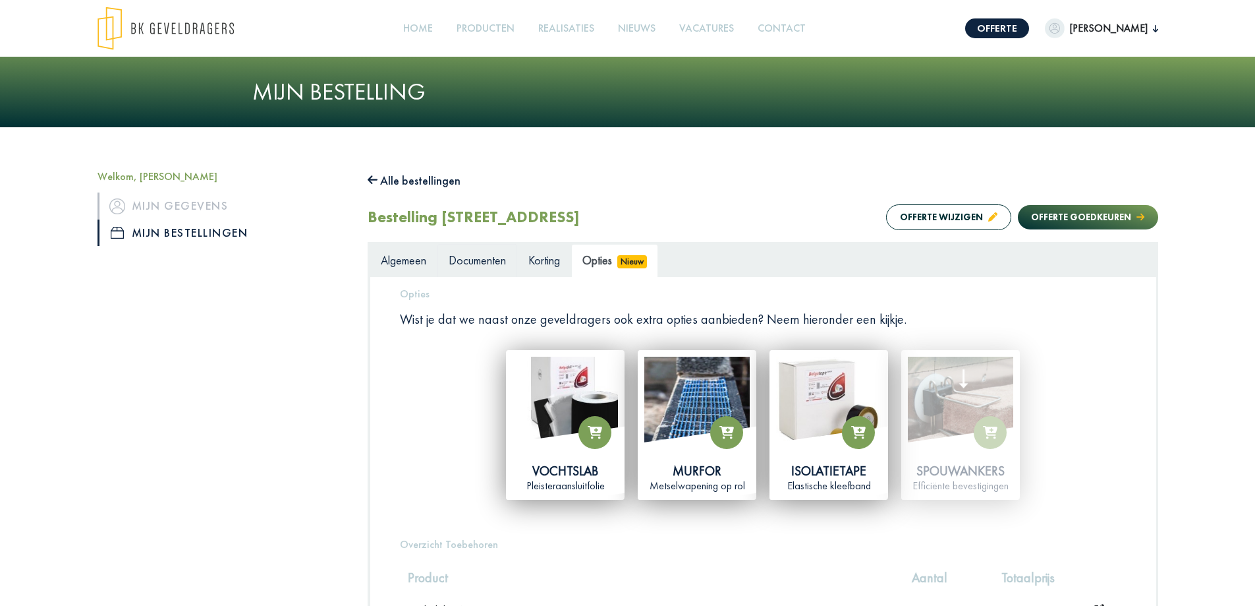
click at [502, 256] on span "Documenten" at bounding box center [477, 259] width 57 height 15
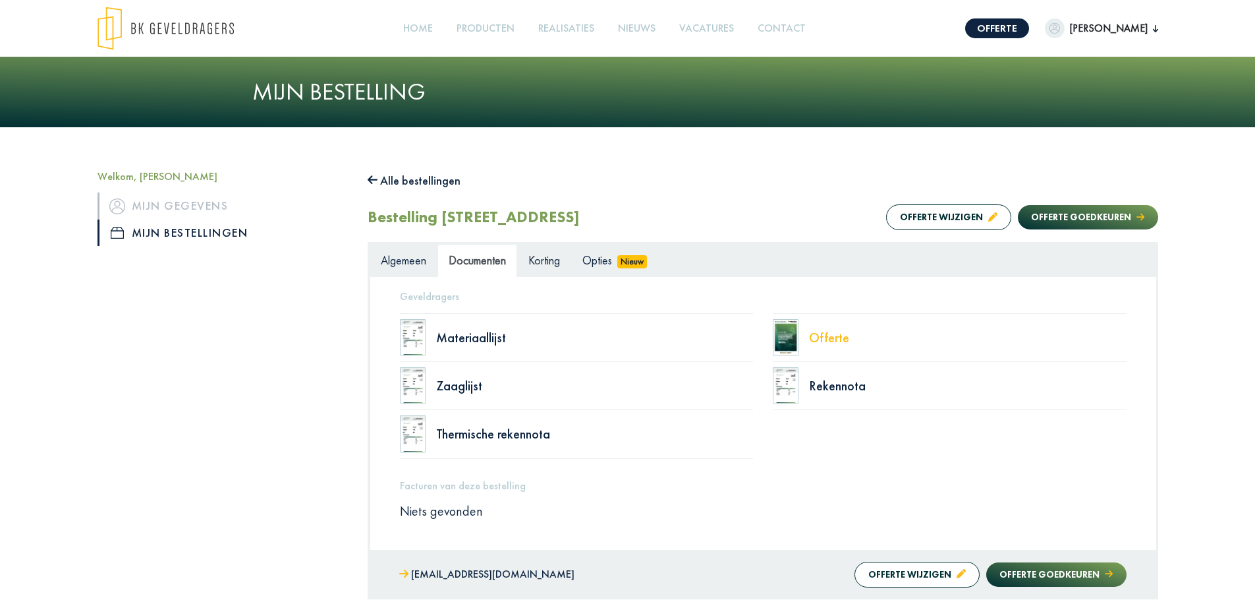
click at [843, 335] on div "Offerte" at bounding box center [968, 337] width 318 height 13
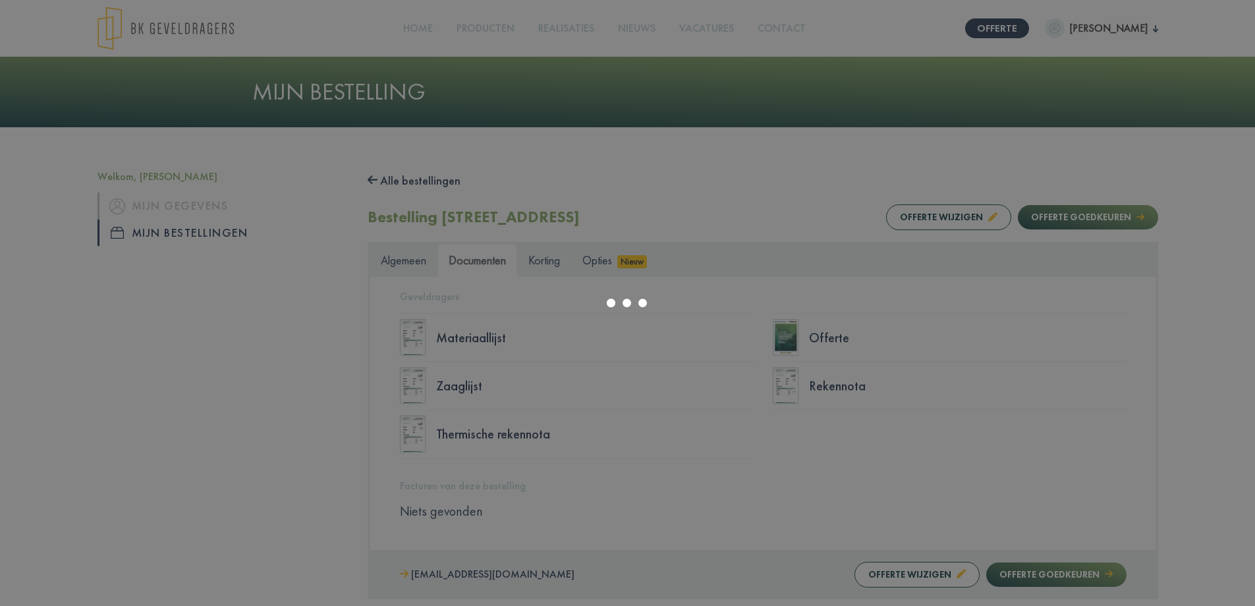
select select "******"
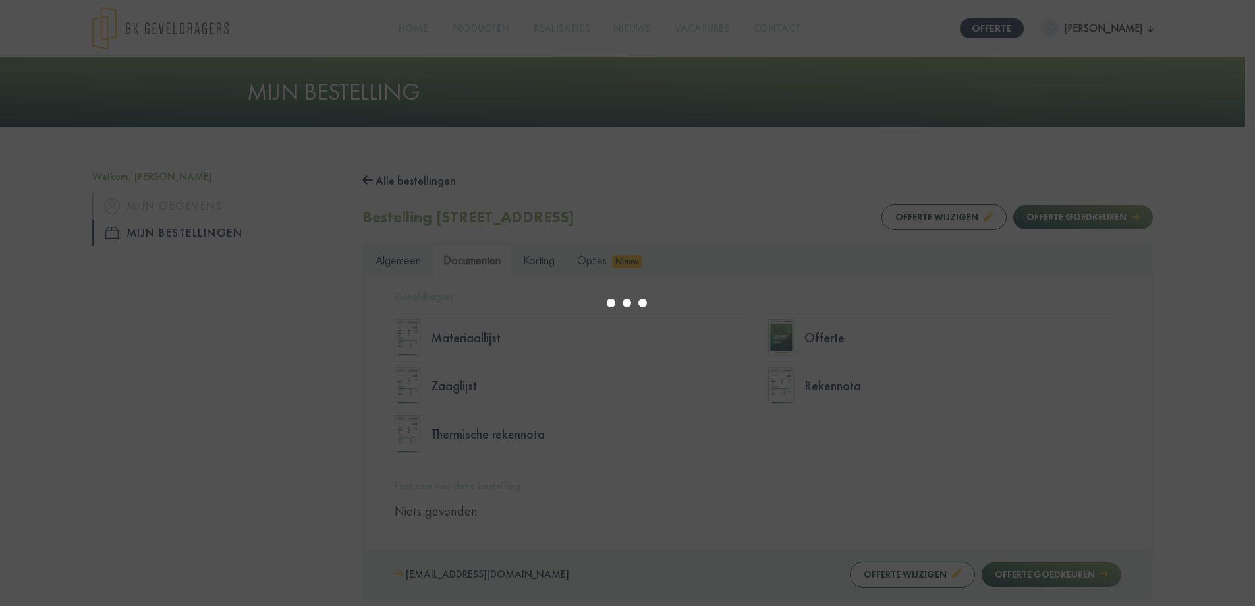
type input "*"
select select "****"
type input "*"
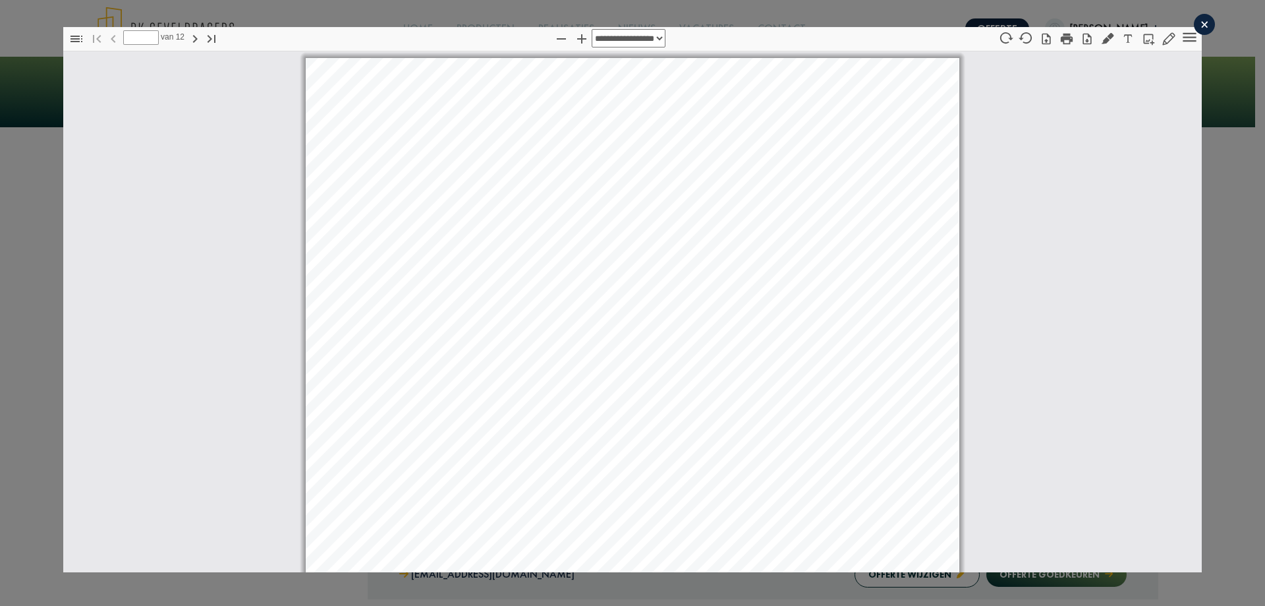
select select "****"
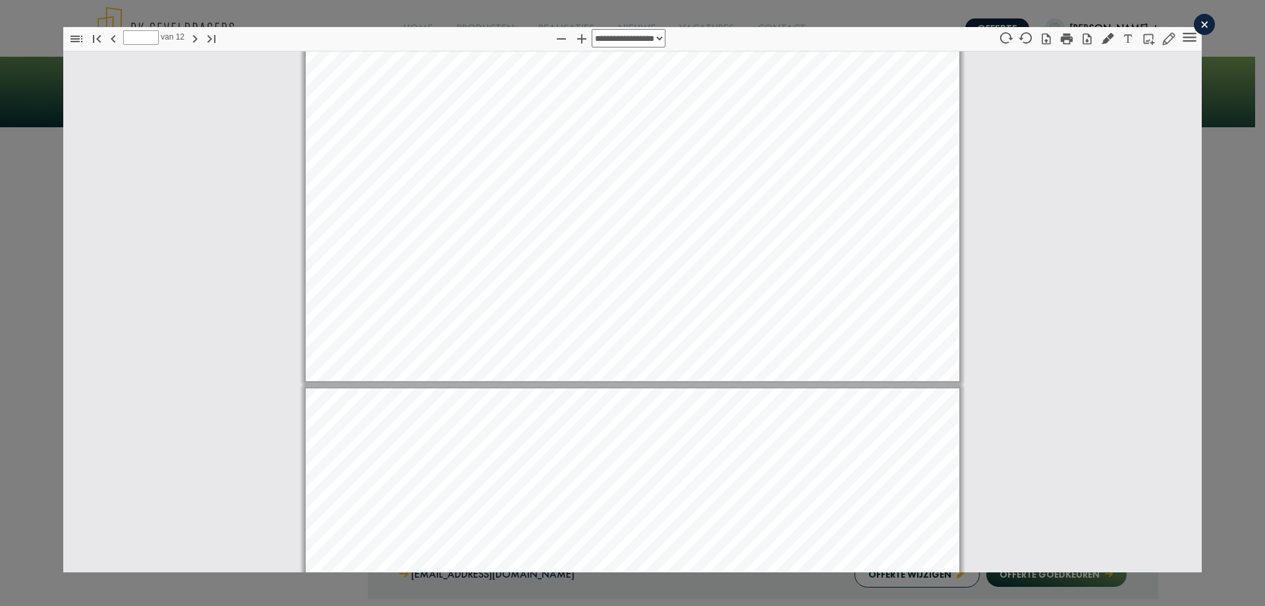
type input "*"
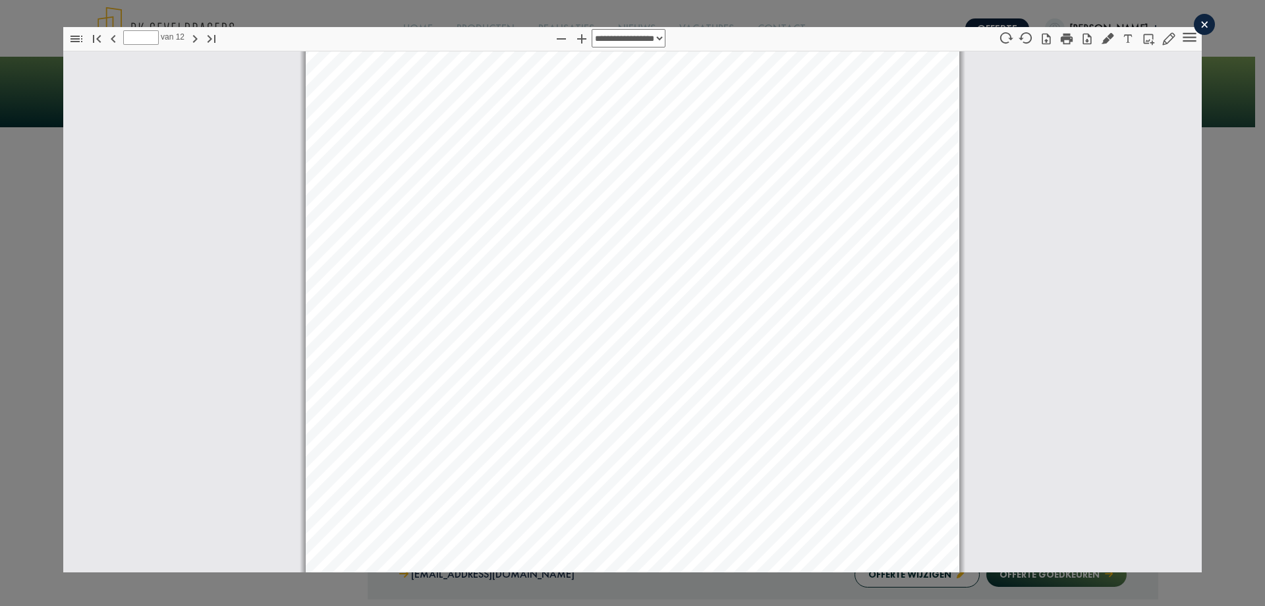
scroll to position [5670, 0]
